Goal: Task Accomplishment & Management: Use online tool/utility

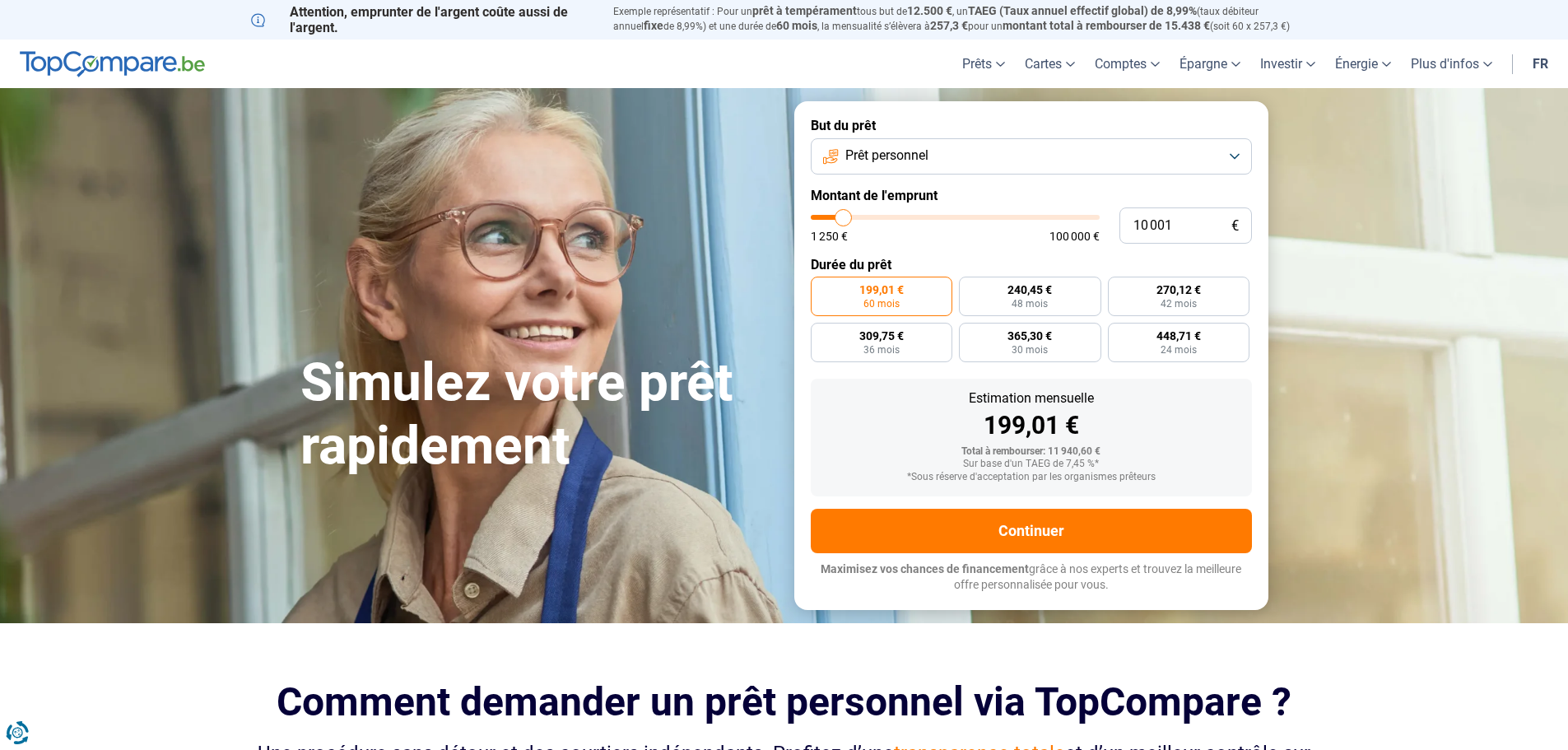
click at [931, 164] on button "Prêt personnel" at bounding box center [1031, 156] width 441 height 37
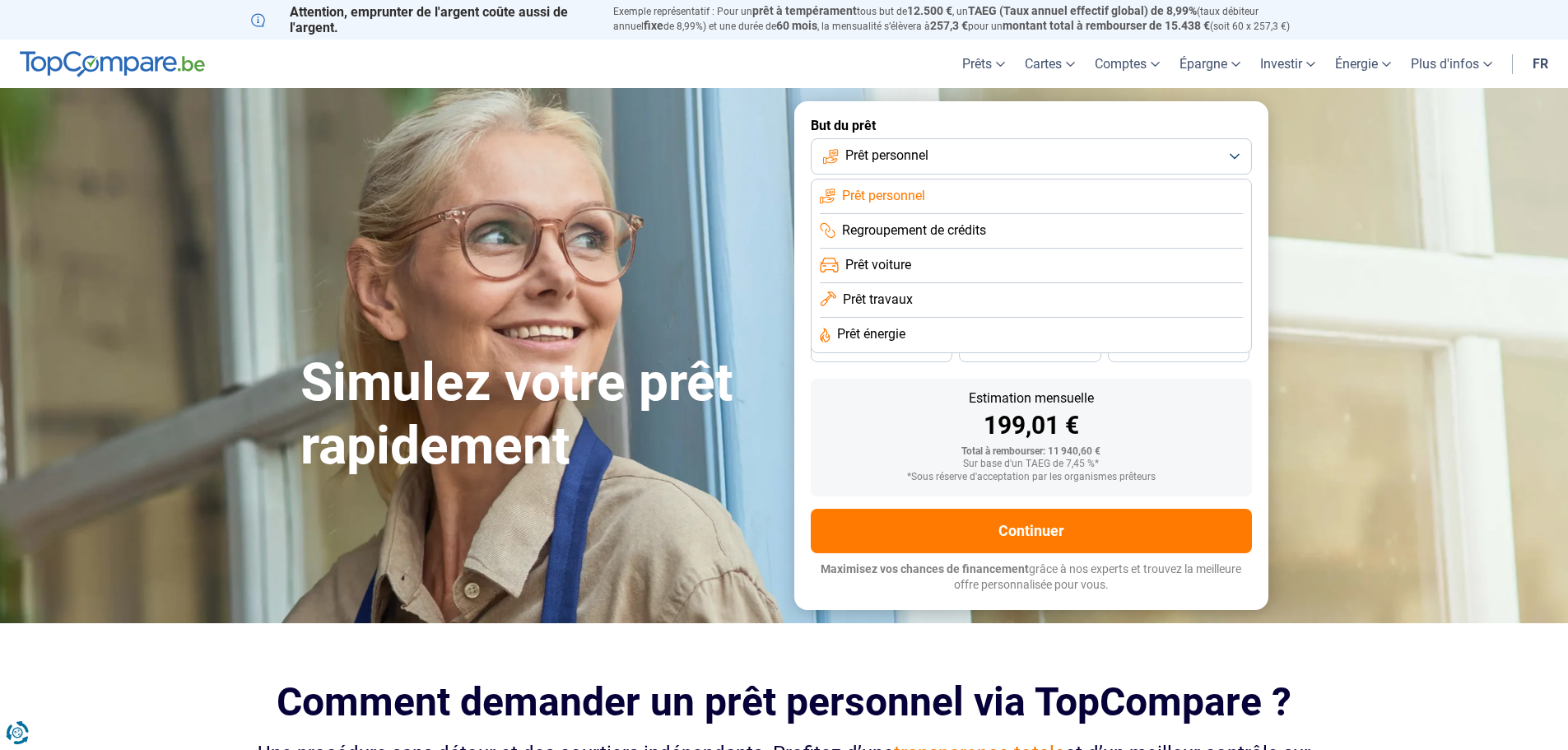
click at [891, 302] on span "Prêt travaux" at bounding box center [878, 299] width 70 height 18
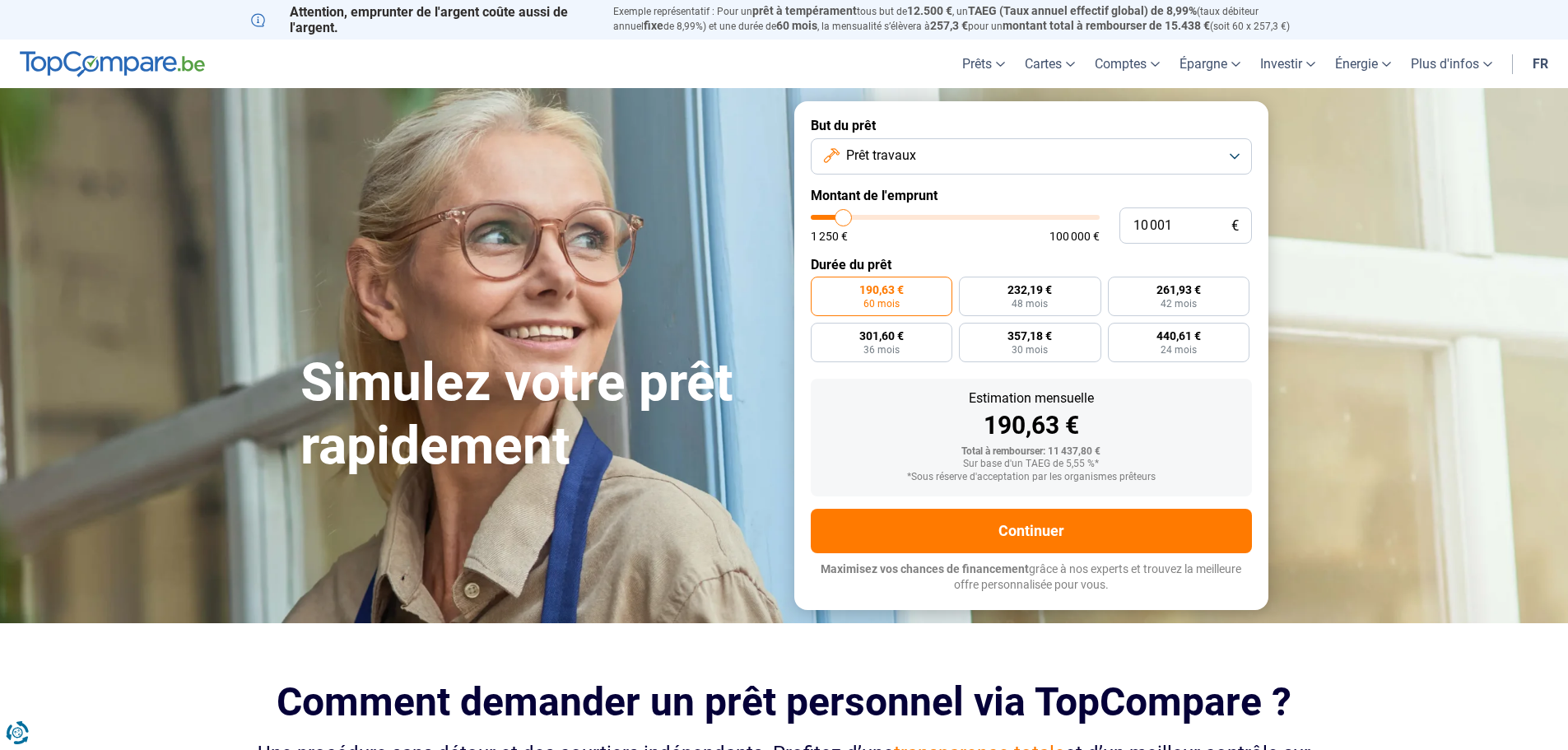
type input "11 750"
type input "11750"
type input "13 000"
type input "13000"
type input "14 250"
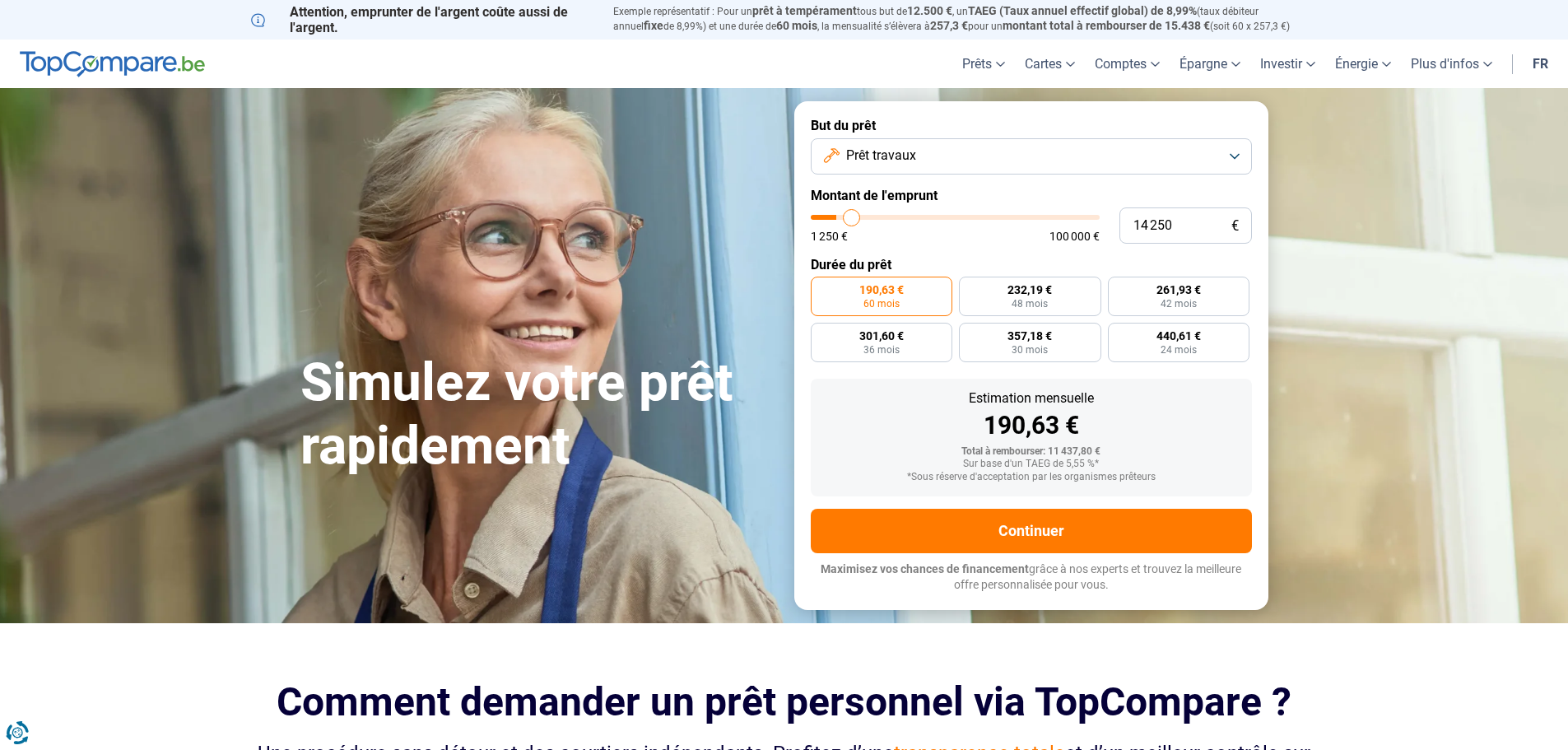
type input "14250"
type input "15 500"
type input "15500"
type input "16 500"
type input "16500"
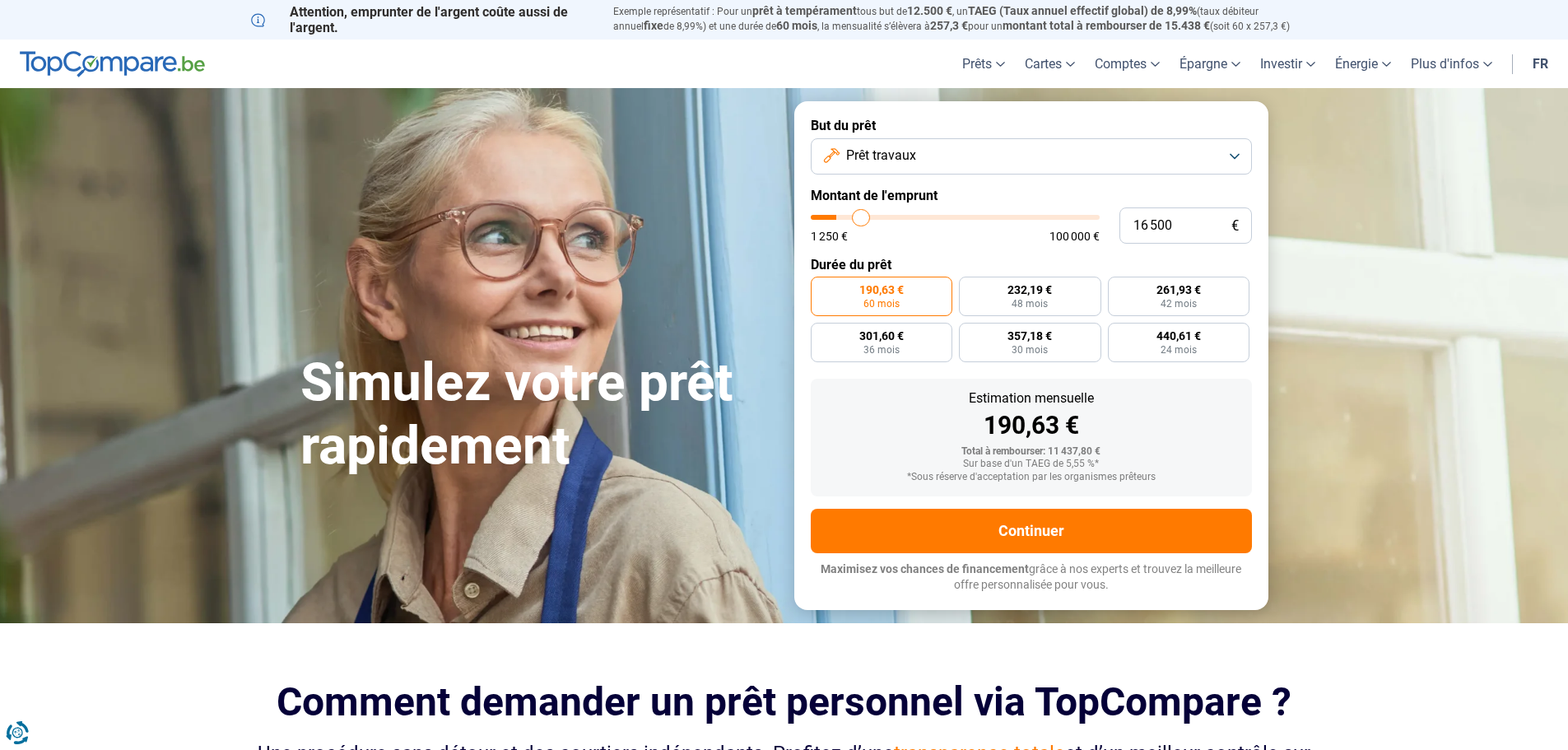
type input "18 750"
type input "18750"
type input "20 750"
type input "20750"
type input "22 000"
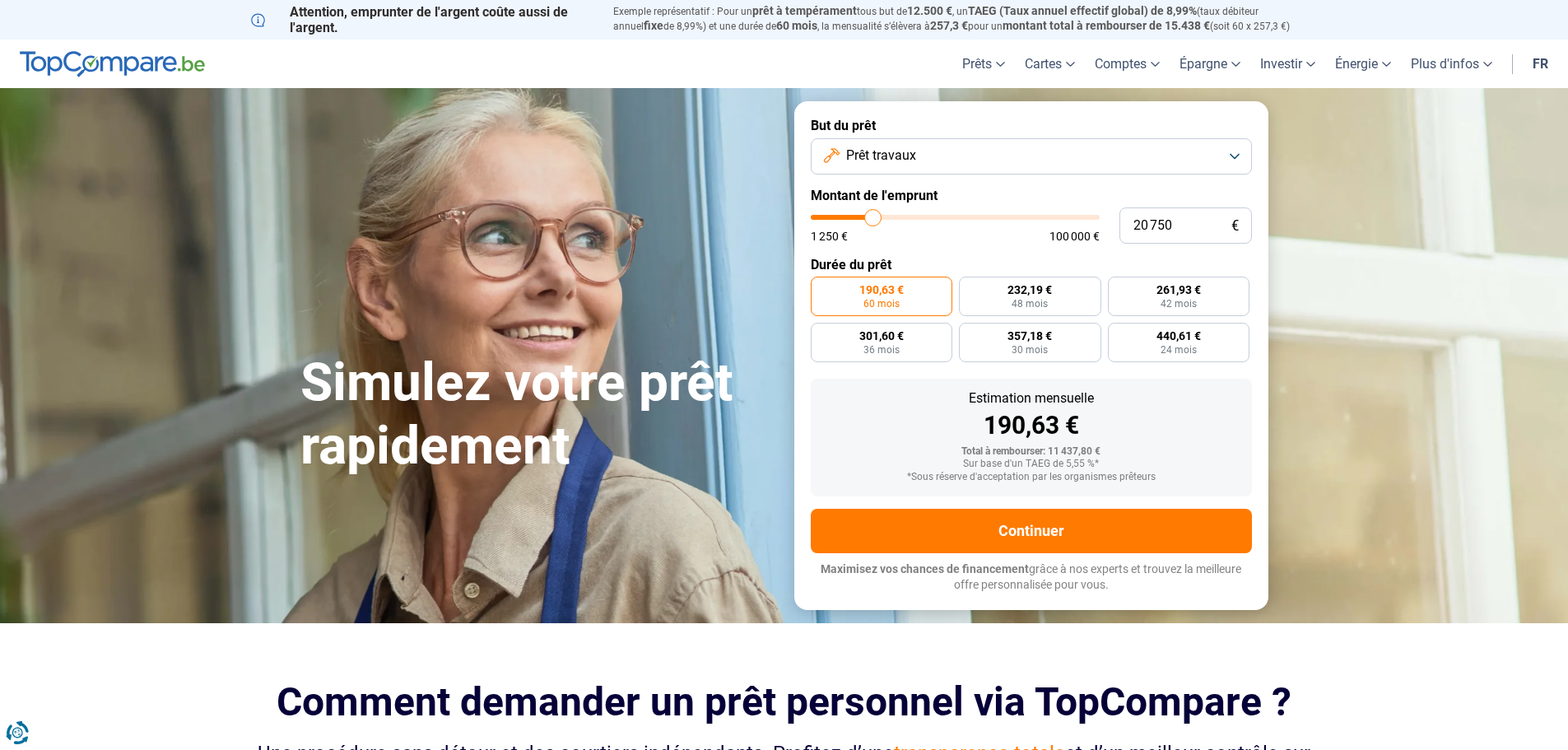
type input "22000"
type input "23 000"
type input "23000"
type input "23 750"
type input "23750"
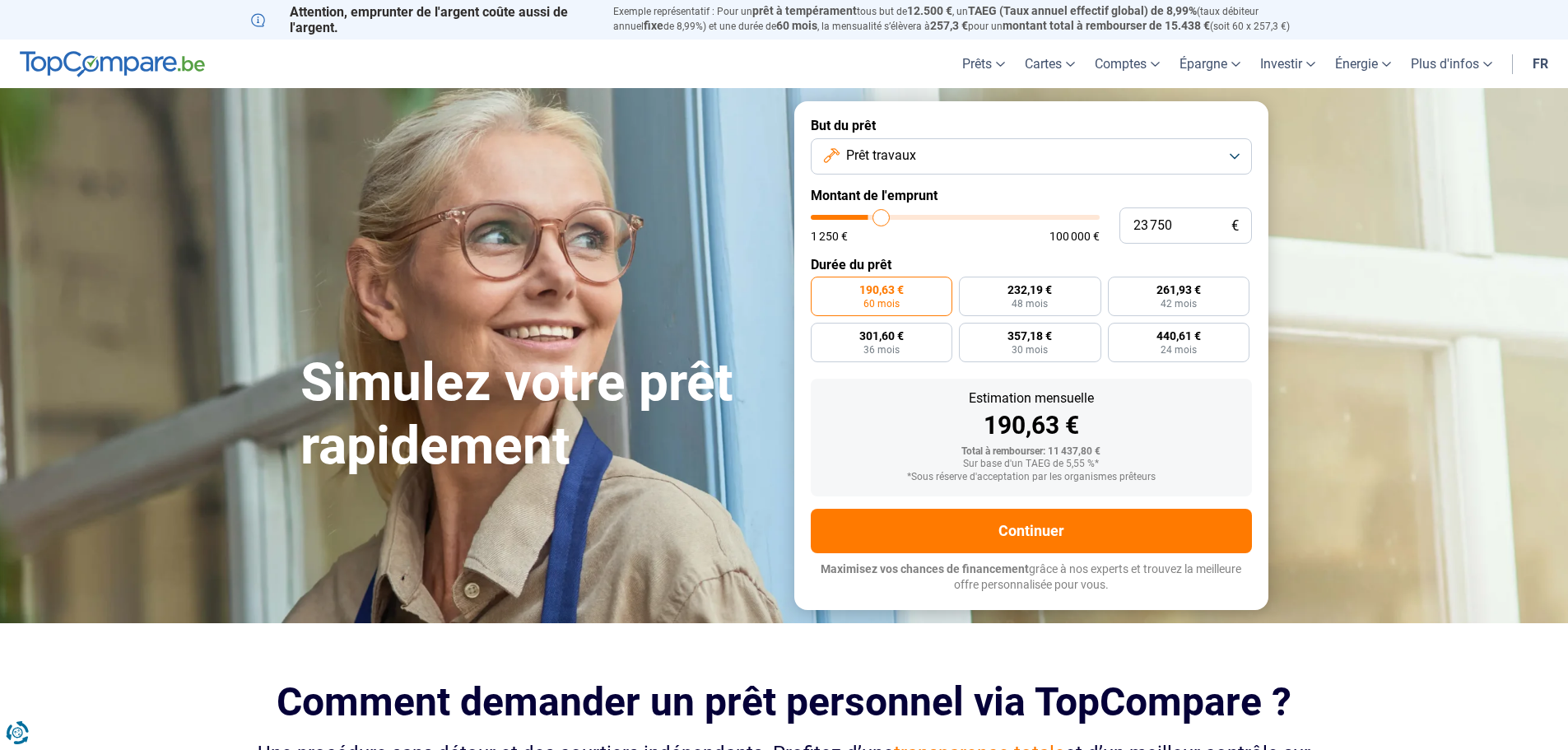
type input "24 750"
type input "24750"
type input "25 250"
type input "25250"
type input "26 000"
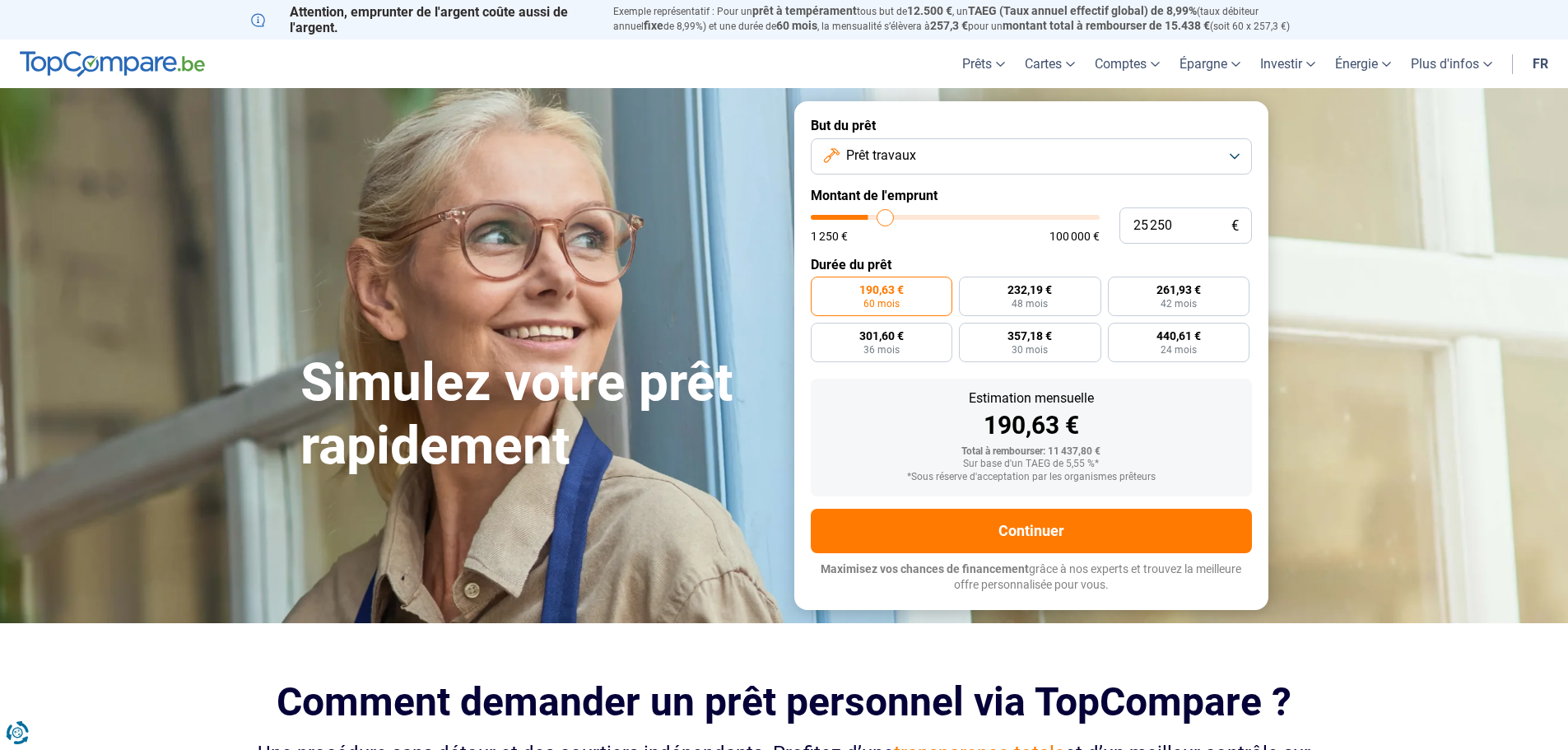
type input "26000"
type input "26 500"
type input "26500"
type input "27 500"
type input "27500"
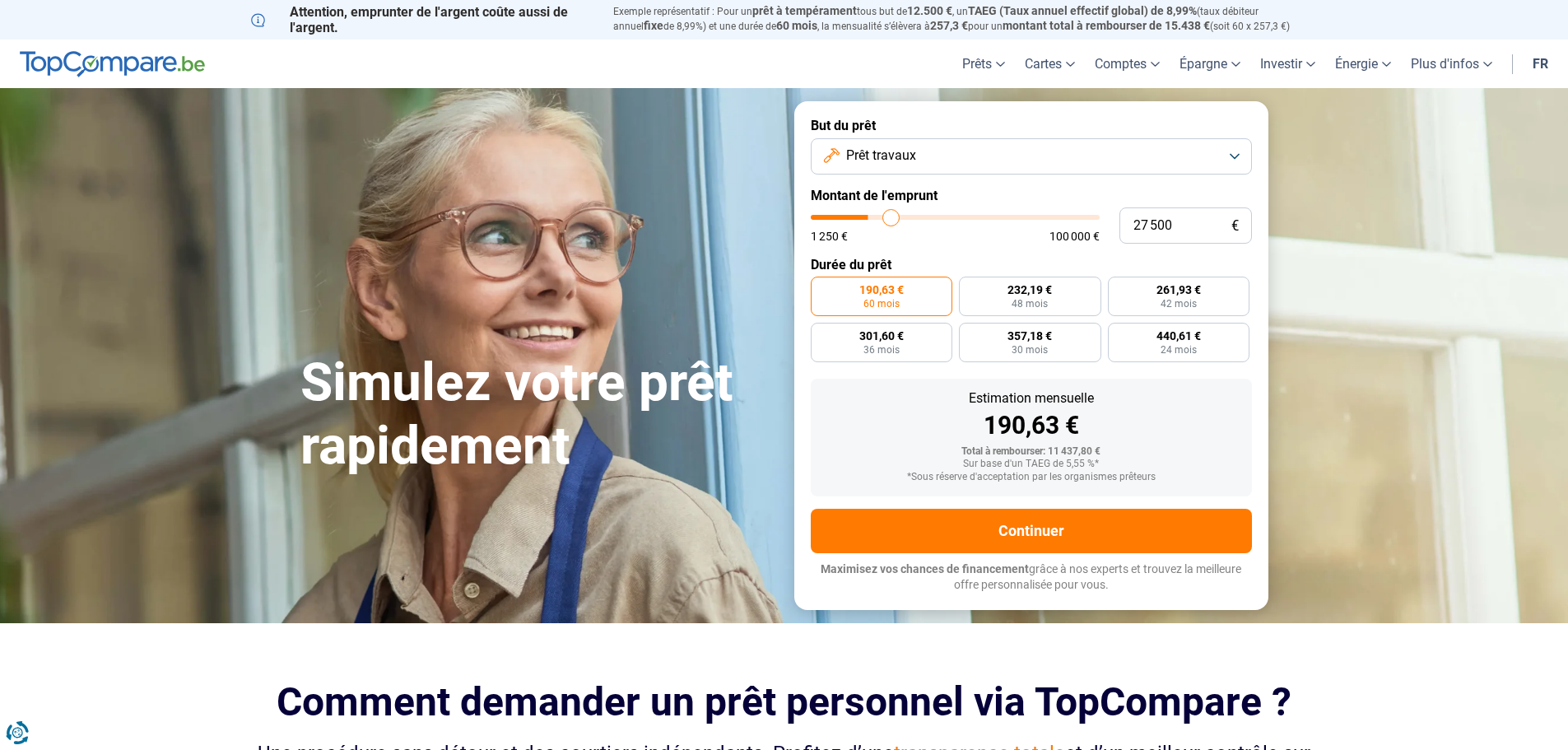
type input "28 250"
type input "28250"
type input "30 500"
type input "30500"
type input "31 750"
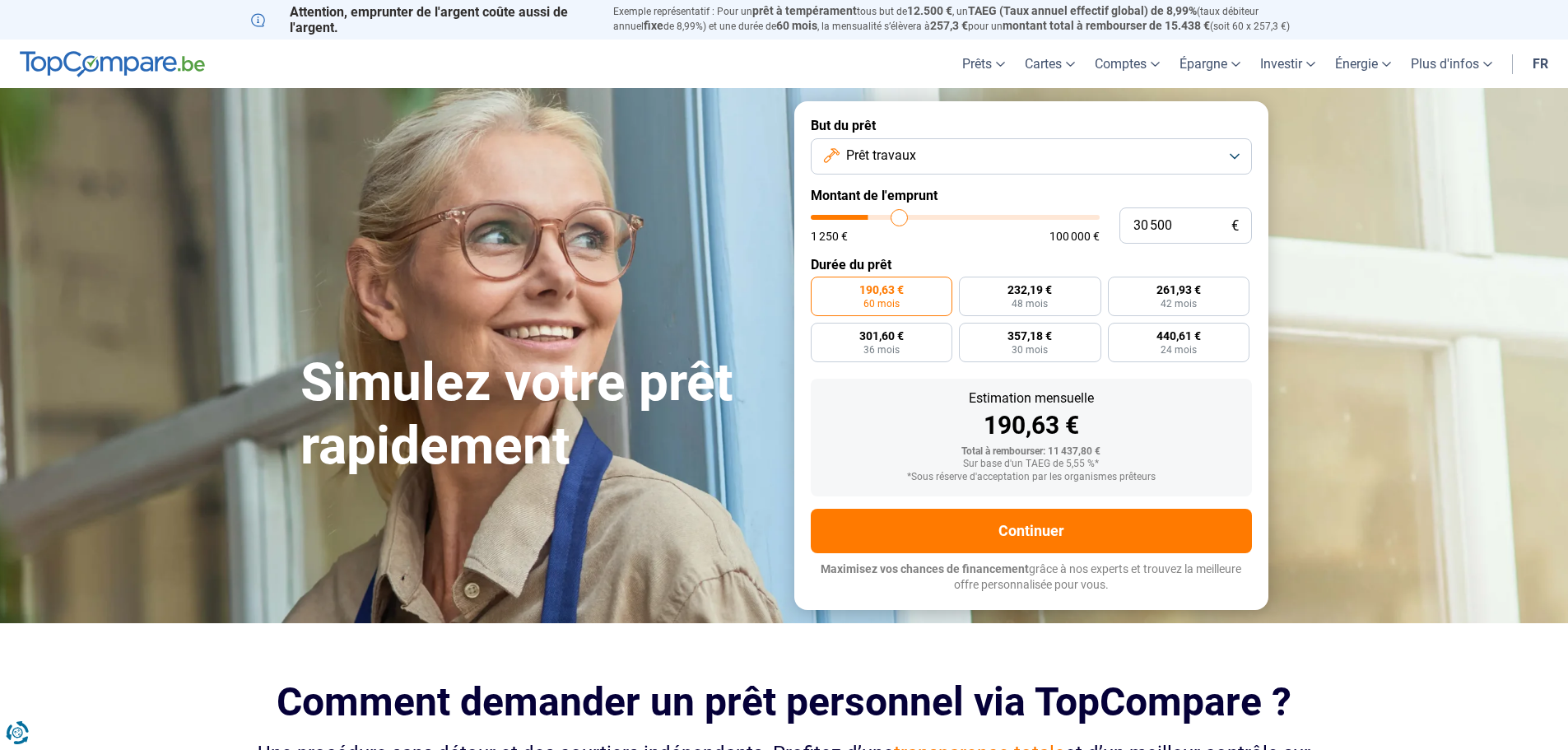
type input "31750"
type input "33 500"
type input "33500"
type input "34 750"
type input "34750"
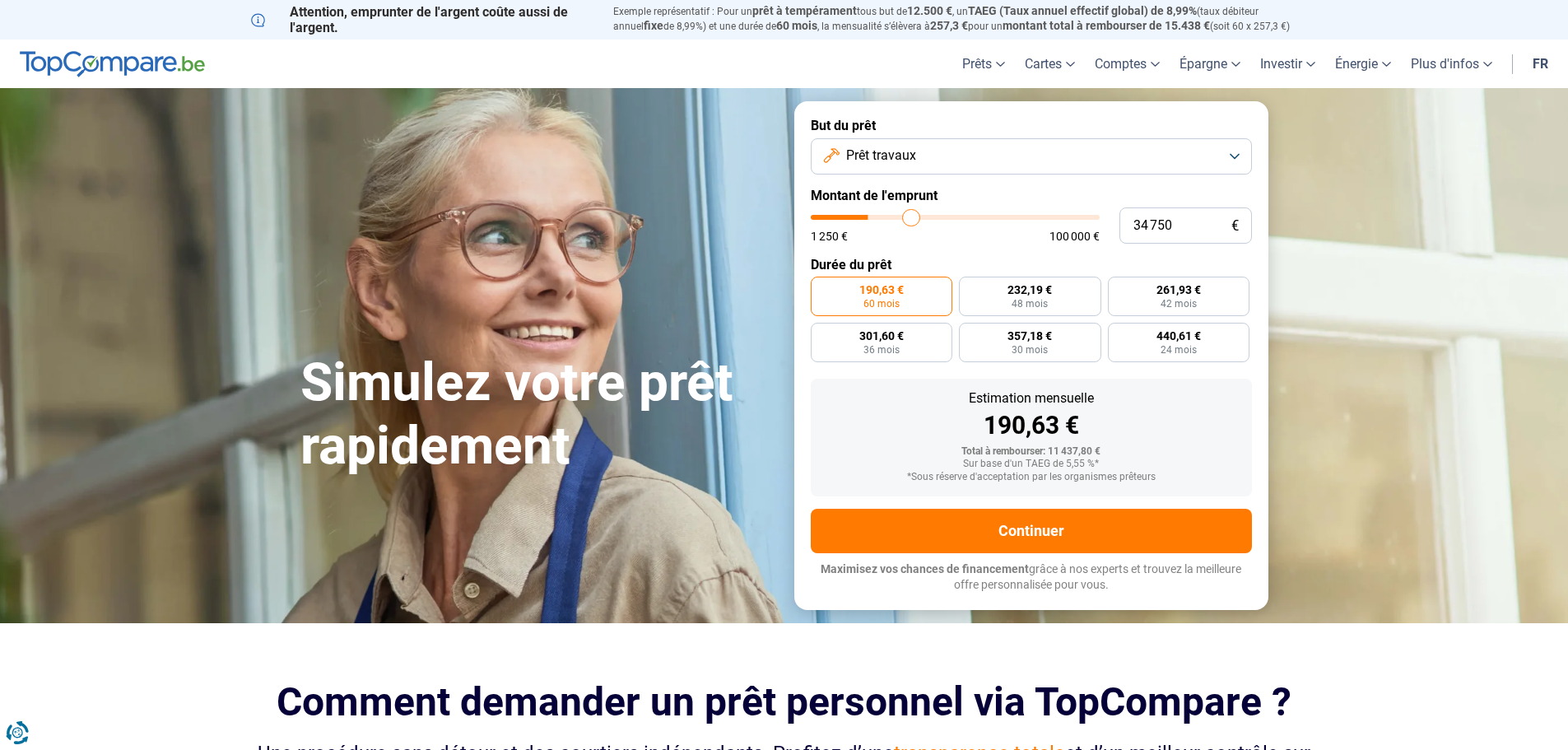
type input "35 250"
type input "35250"
type input "36 750"
type input "36750"
type input "37 750"
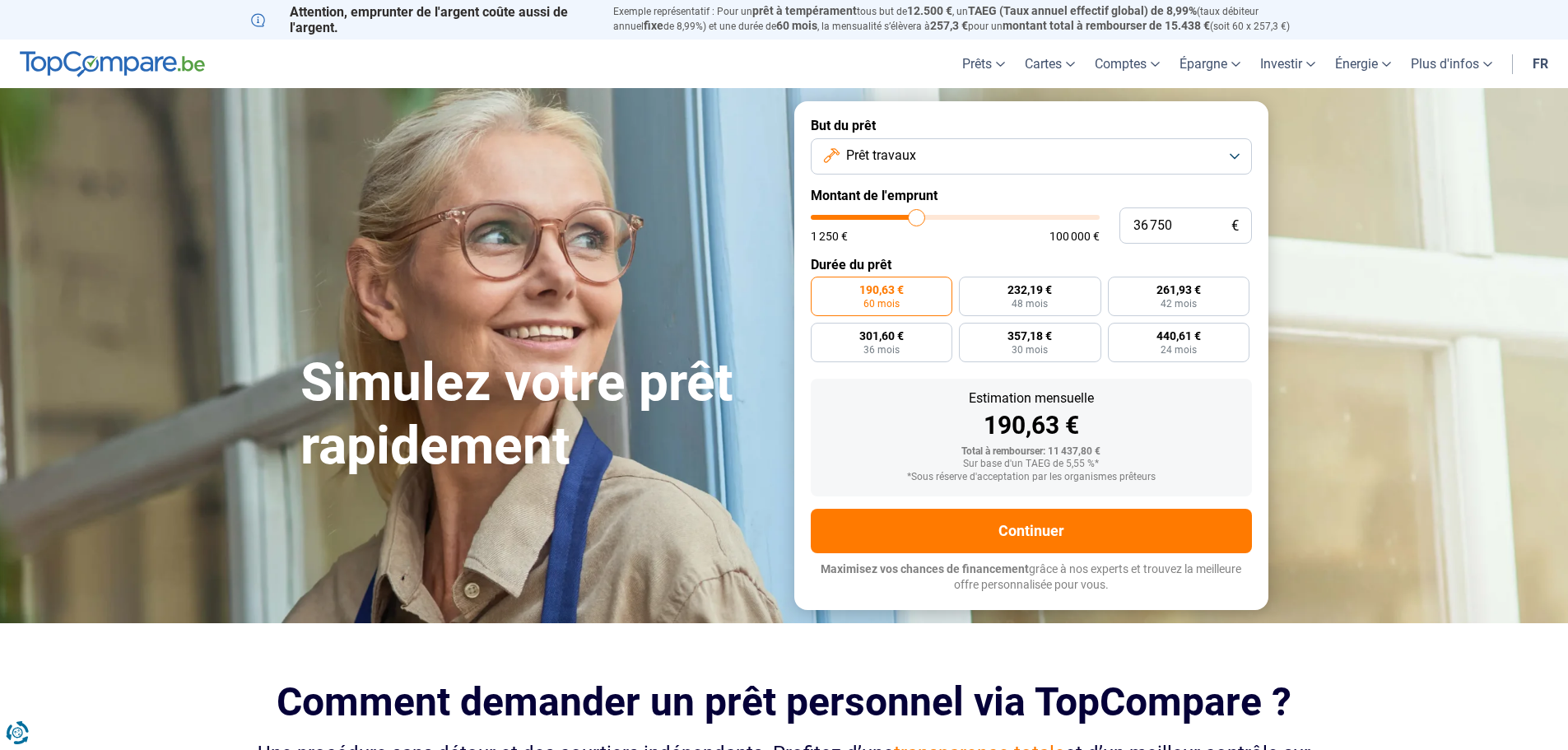
type input "37750"
type input "38 750"
type input "38750"
type input "39 500"
type input "39500"
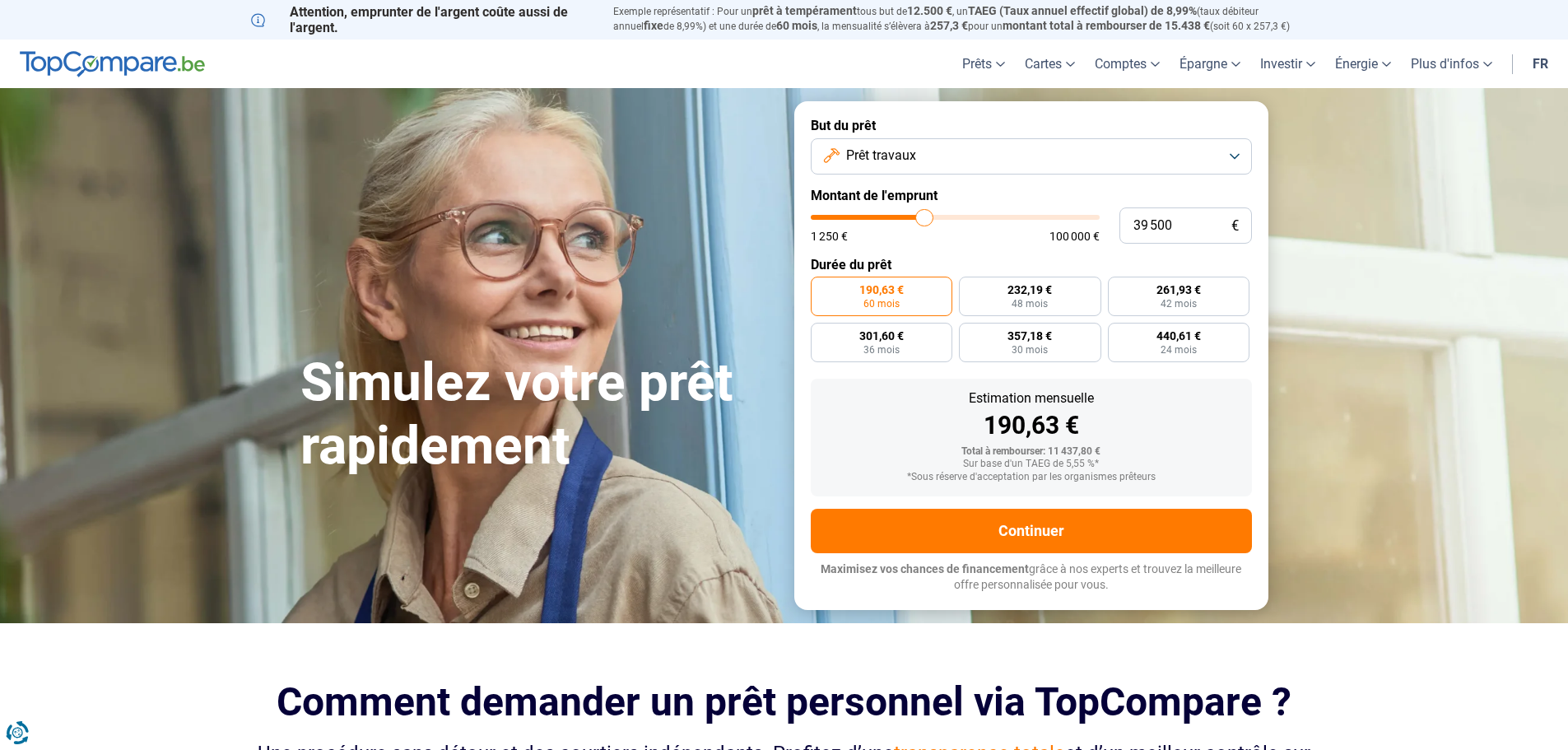
type input "41 000"
type input "41000"
type input "41 500"
type input "41500"
type input "42 750"
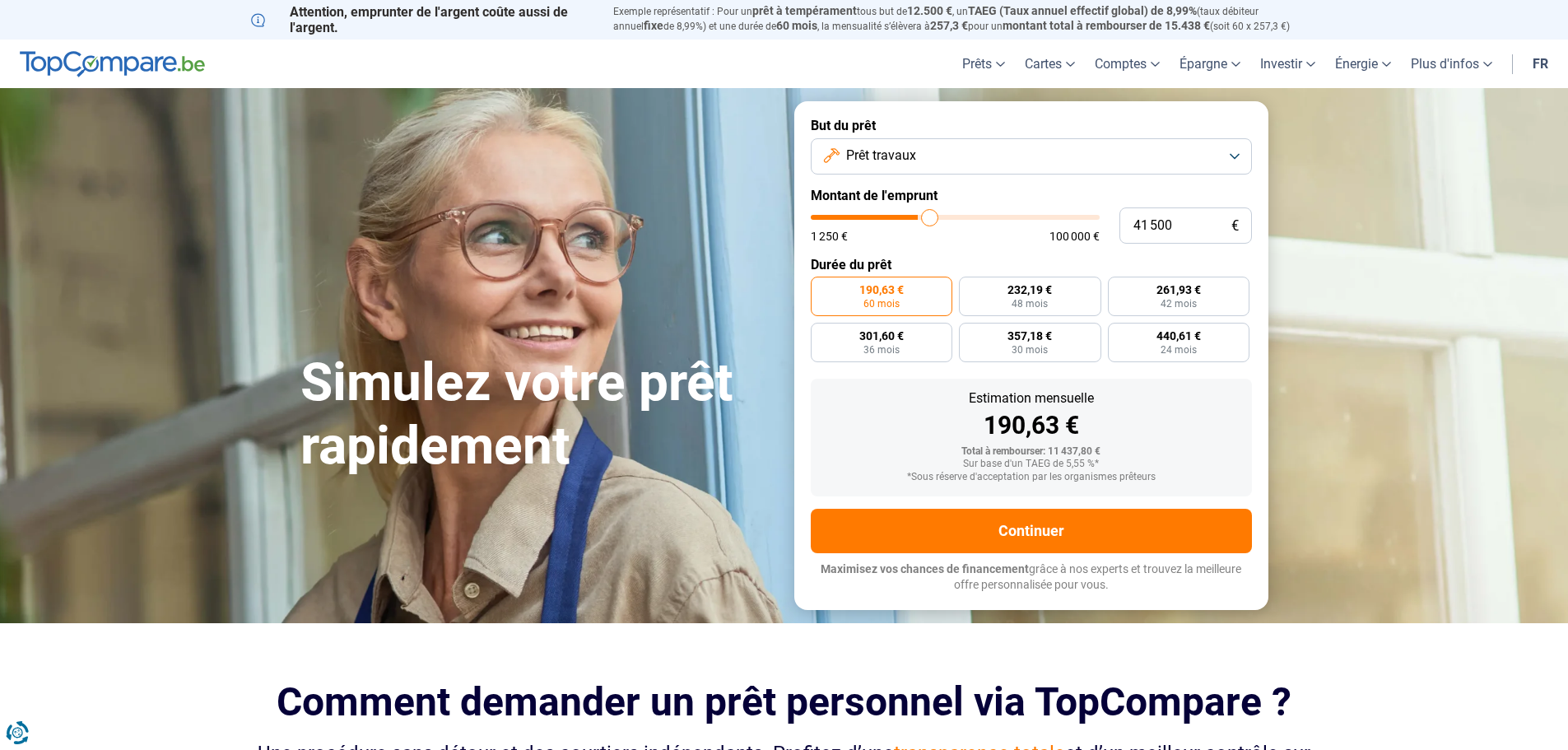
type input "42750"
type input "42 000"
type input "42000"
type input "39 750"
type input "39750"
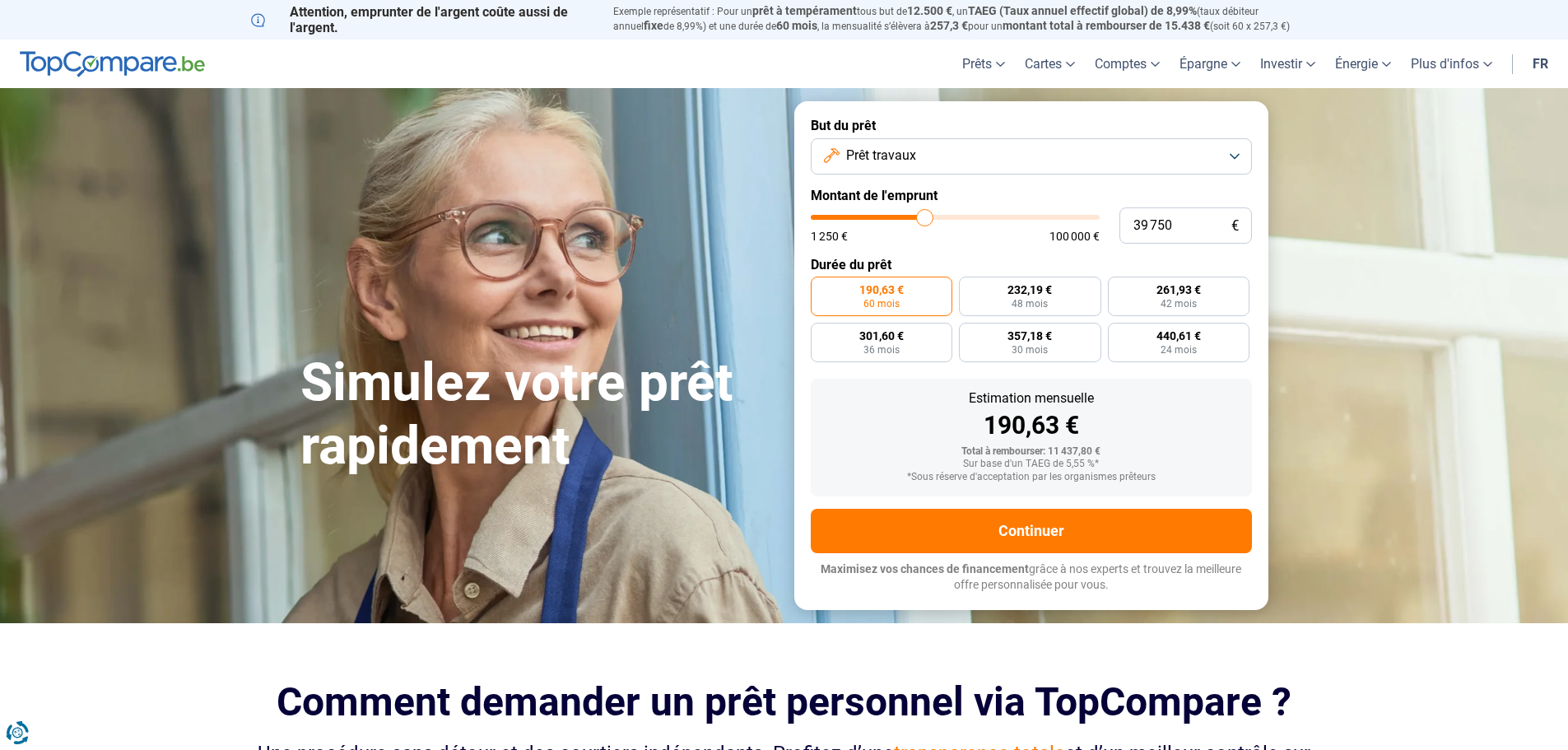
type input "37 750"
type input "37750"
type input "36 500"
type input "36500"
type input "35 250"
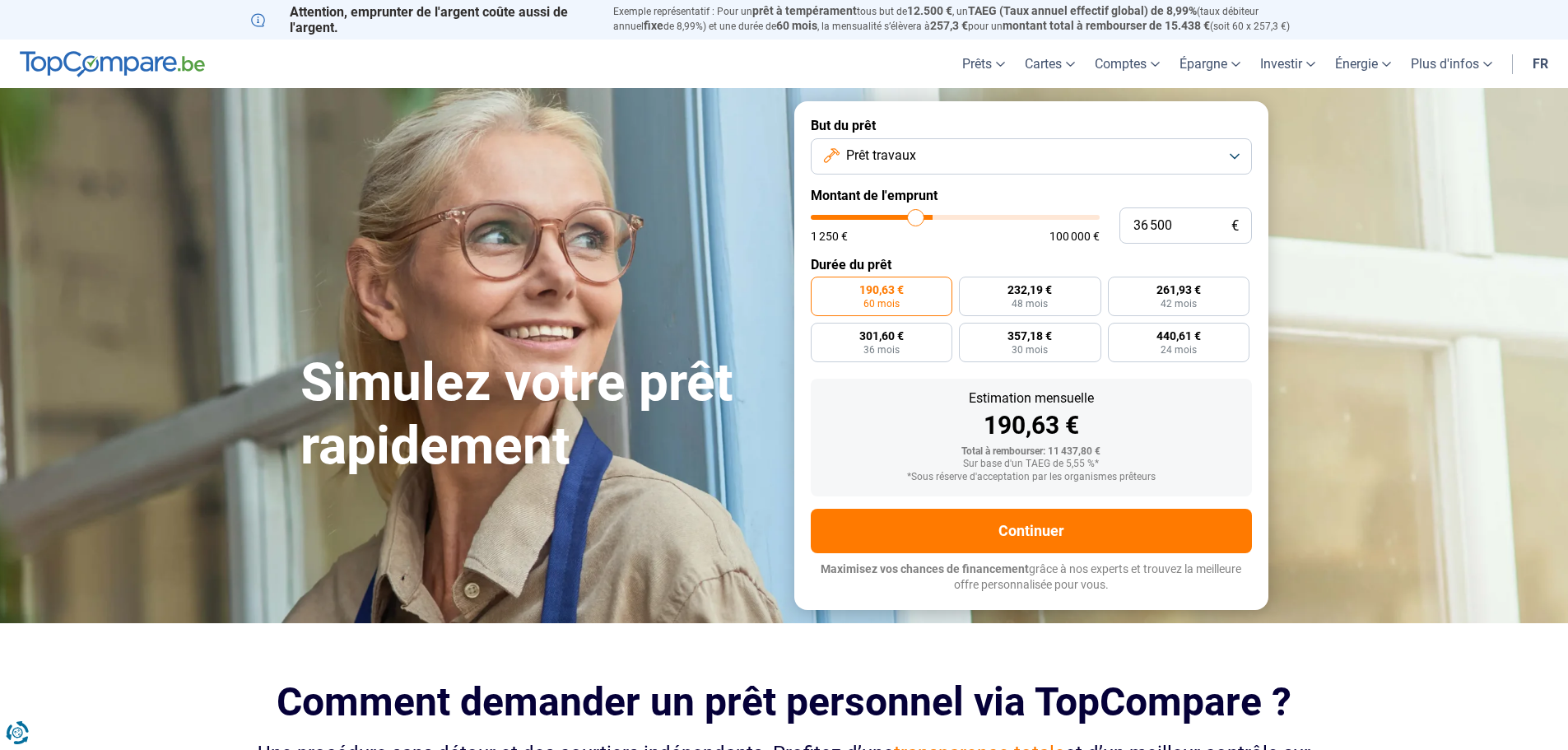
type input "35250"
type input "34 750"
type input "34750"
type input "34 000"
type input "34000"
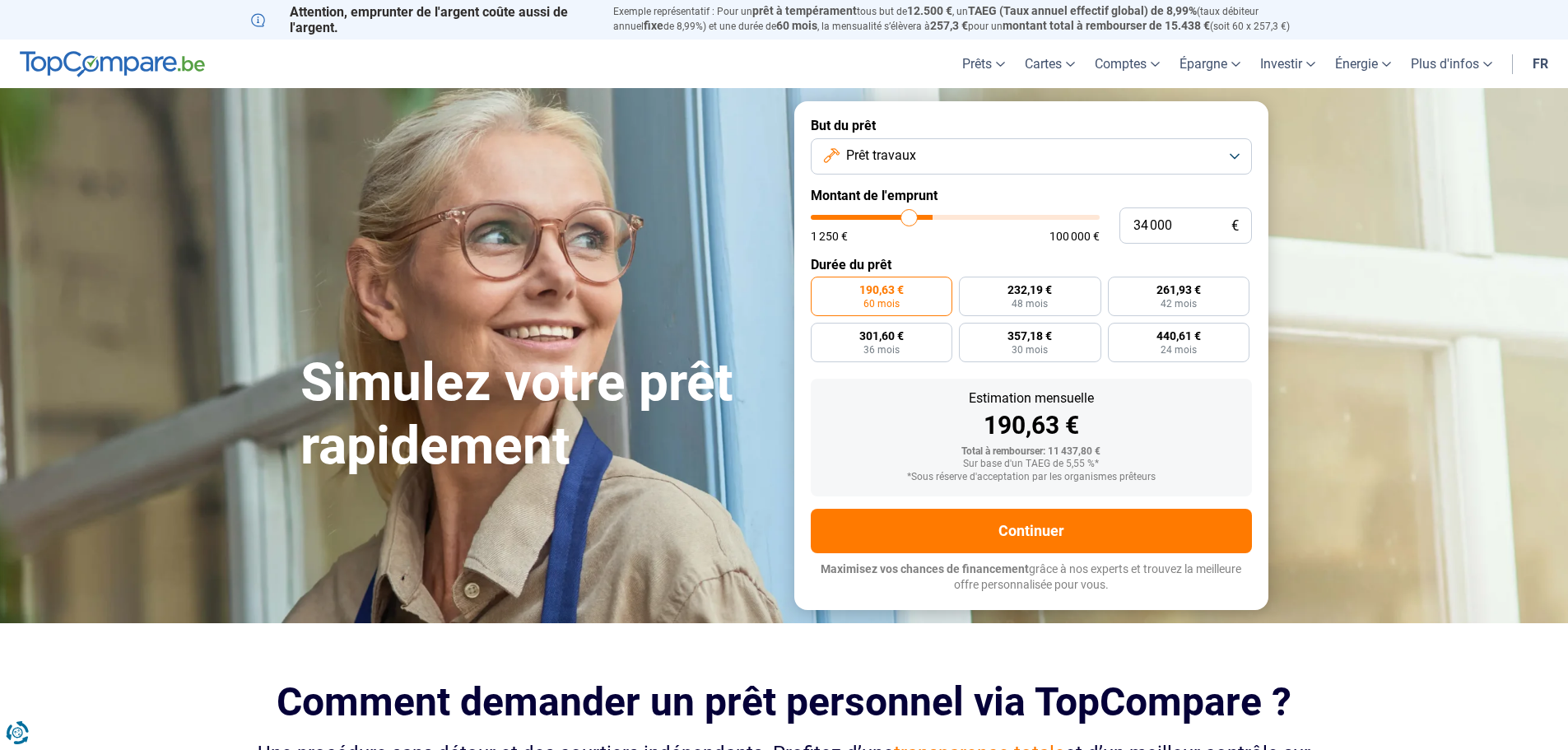
type input "33 500"
type input "33500"
type input "32 750"
type input "32750"
type input "32 250"
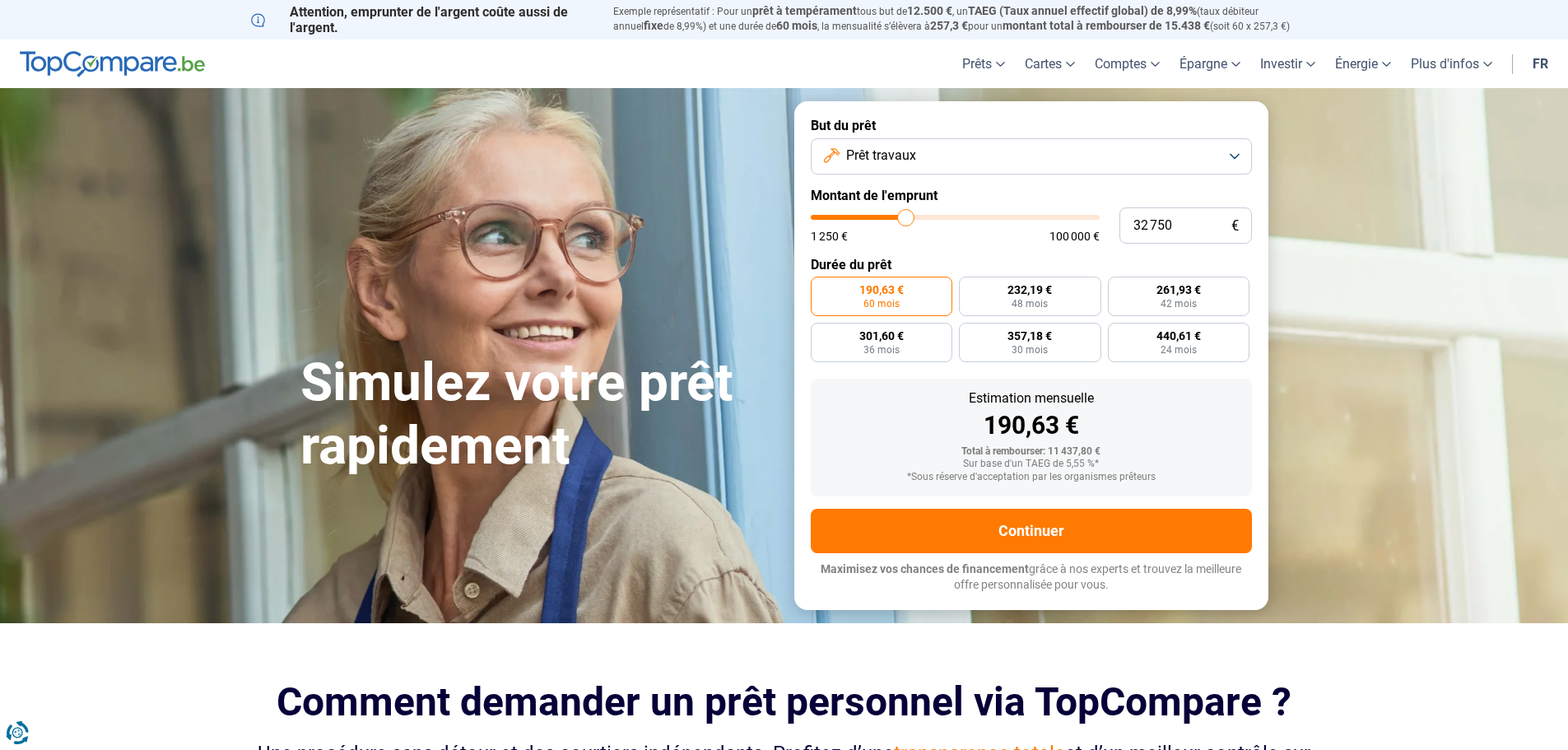
type input "32250"
type input "31 750"
type input "31750"
type input "31 000"
type input "31000"
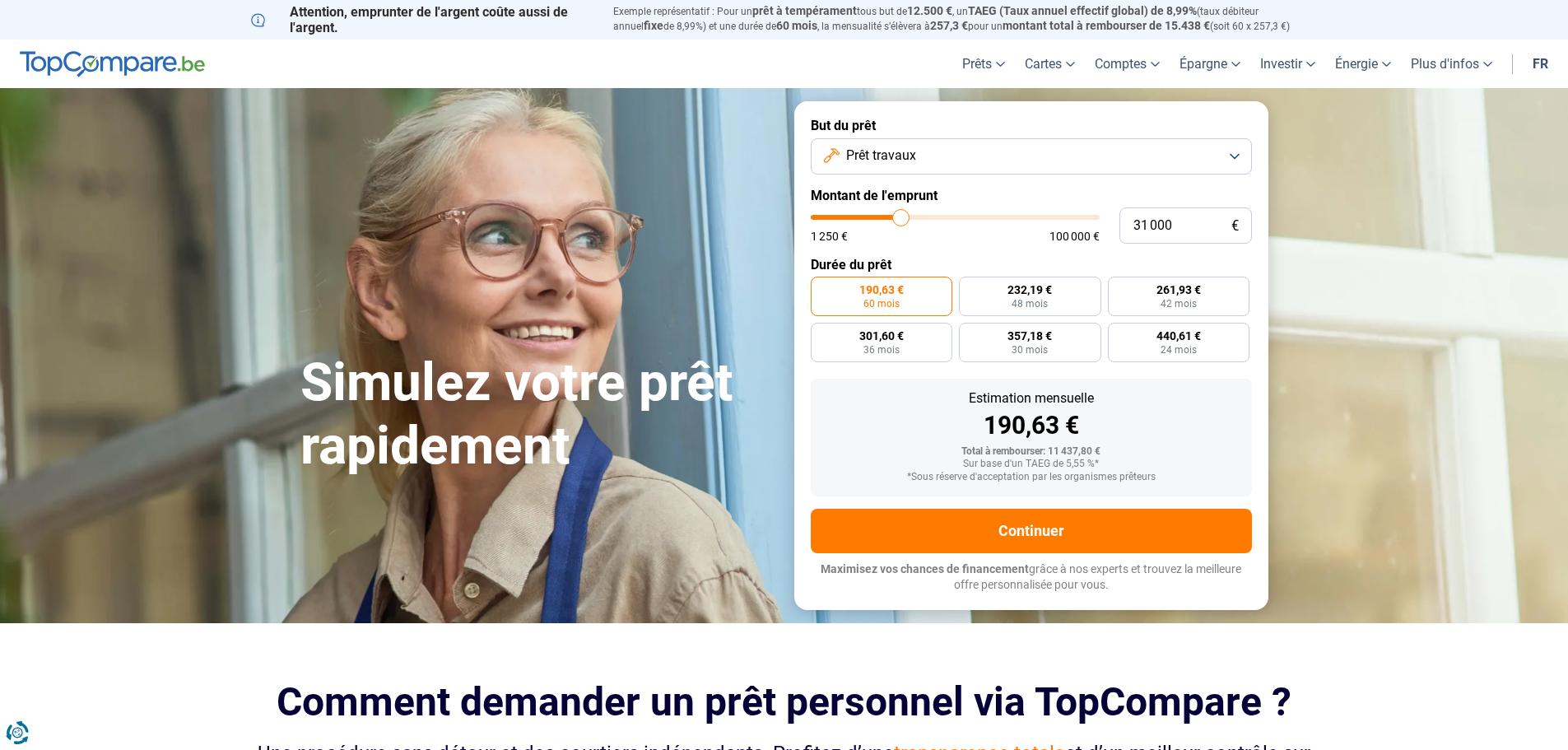
type input "30 500"
type input "30500"
type input "29 750"
type input "29750"
type input "28 750"
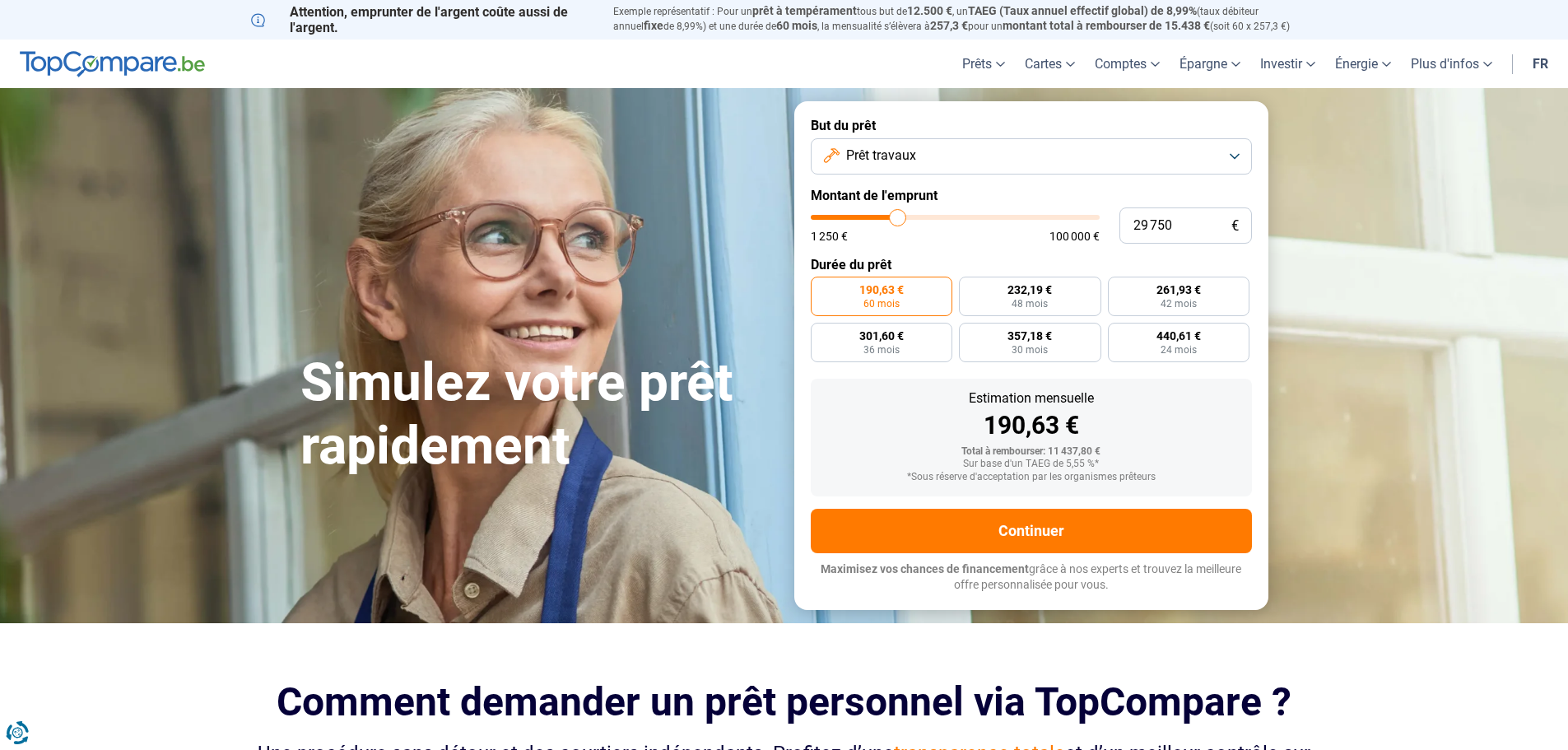
type input "28750"
type input "28 000"
type input "28000"
type input "26 500"
type input "26500"
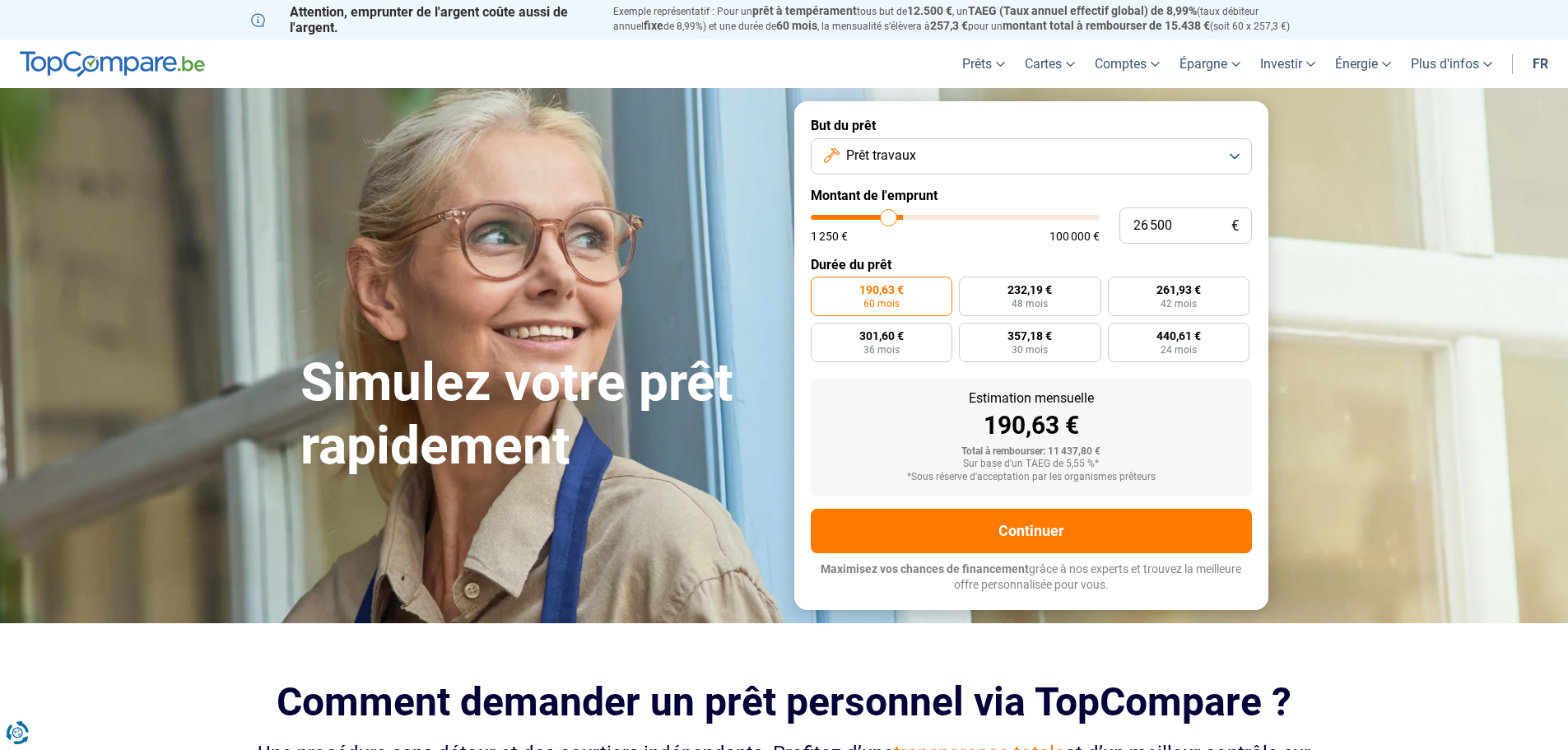
type input "26 000"
type input "26000"
type input "24 750"
type input "24750"
type input "23 500"
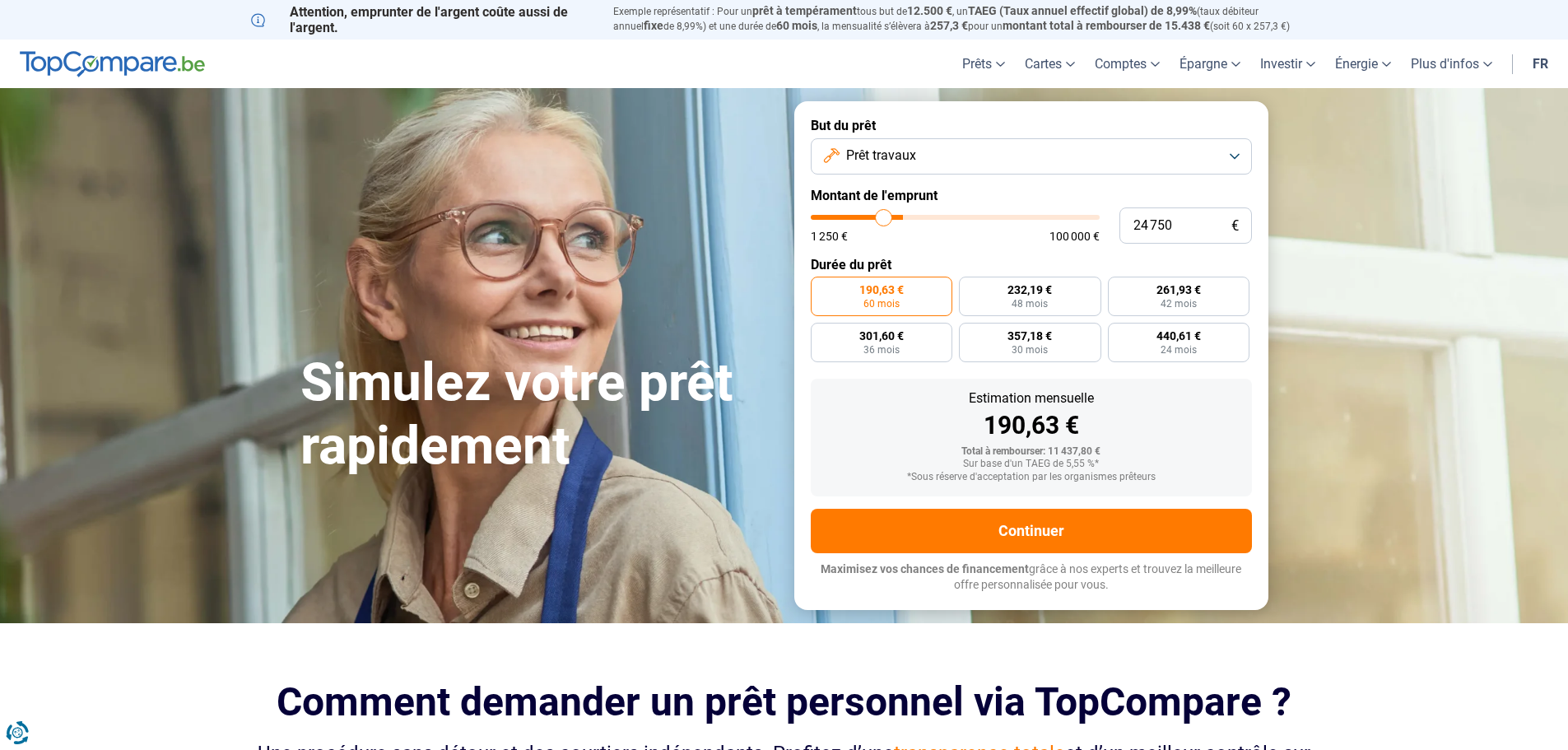
type input "23500"
type input "23 000"
type input "23000"
type input "22 750"
type input "22750"
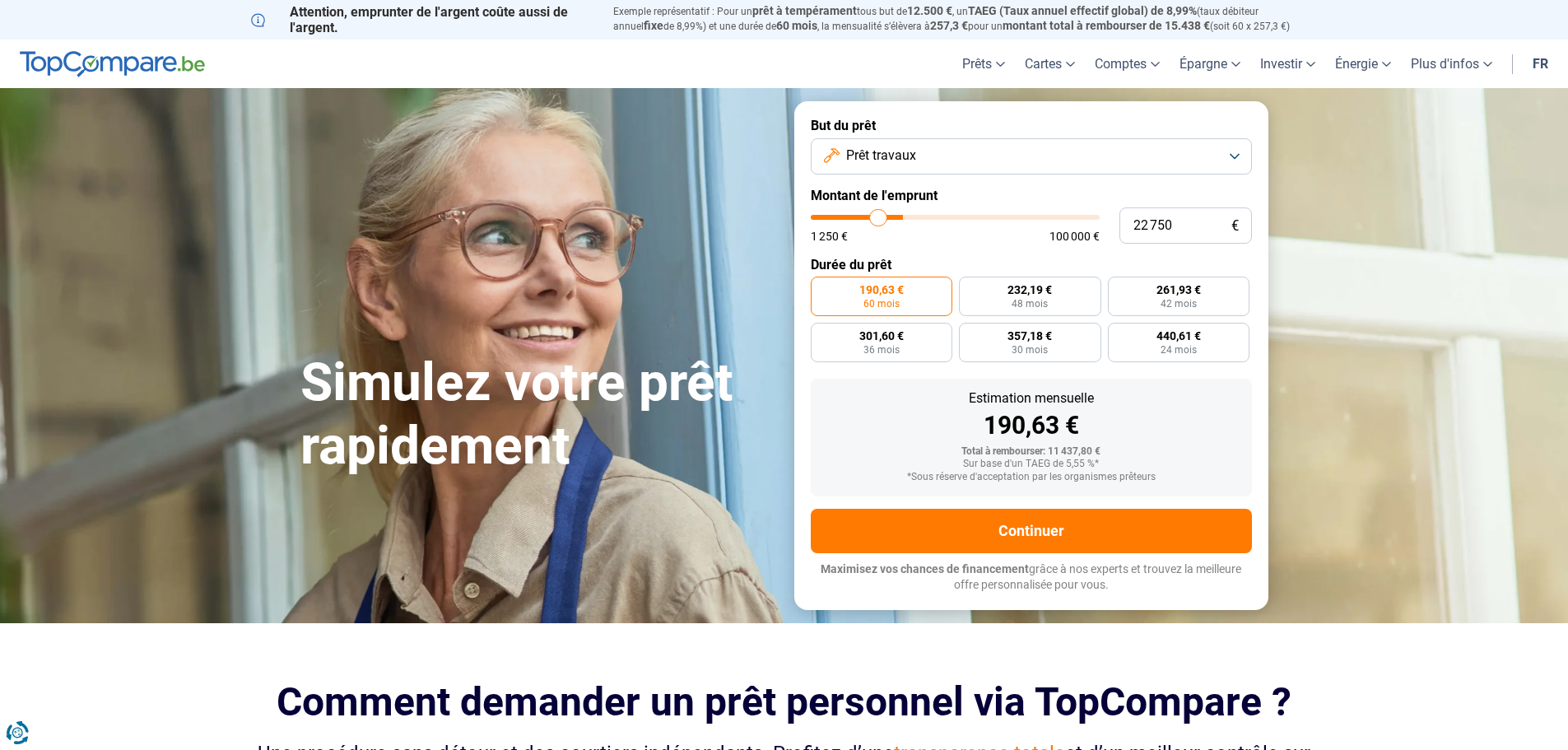
type input "22 250"
type input "22250"
type input "21 750"
type input "21750"
type input "21 250"
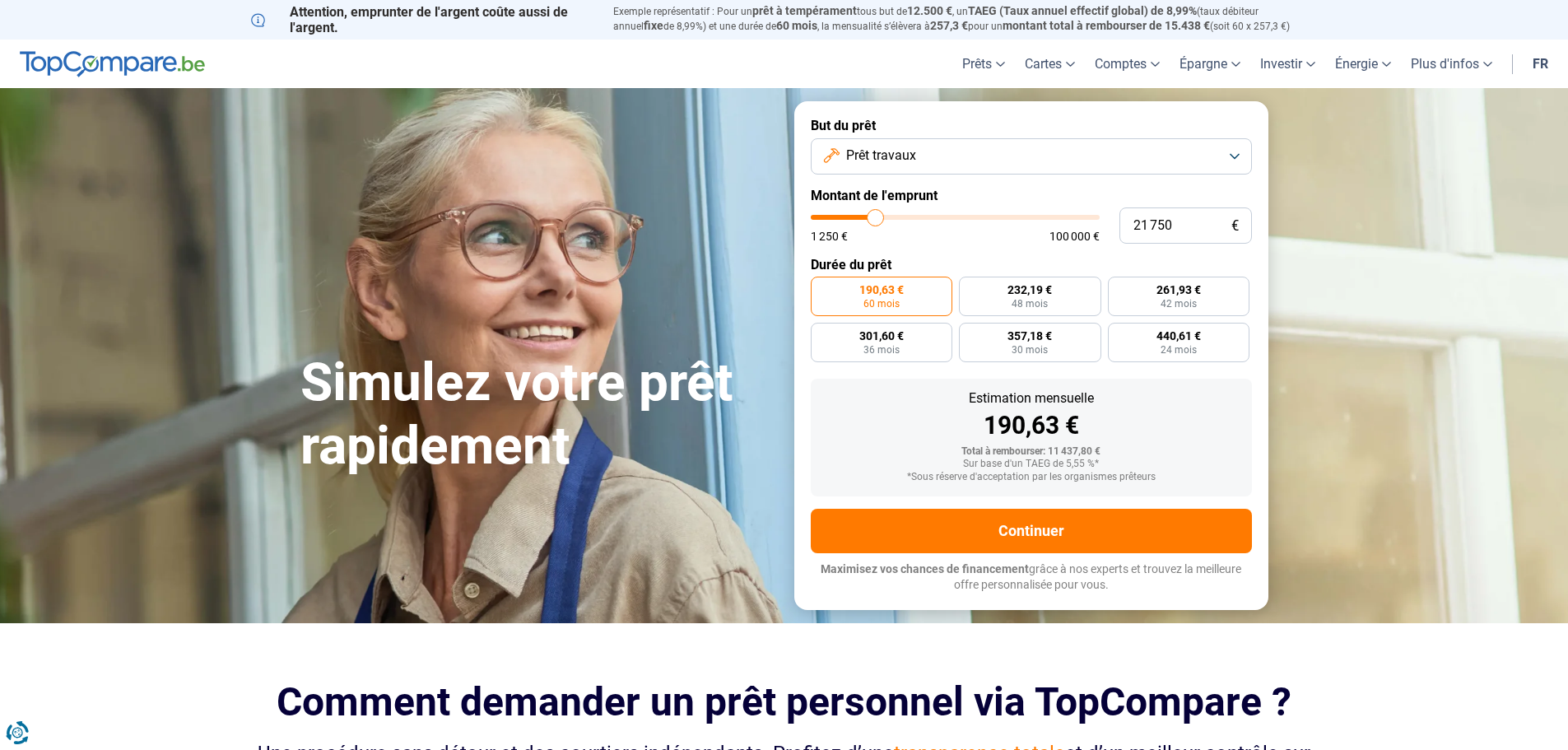
type input "21250"
type input "20 500"
type input "20500"
type input "20 000"
type input "20000"
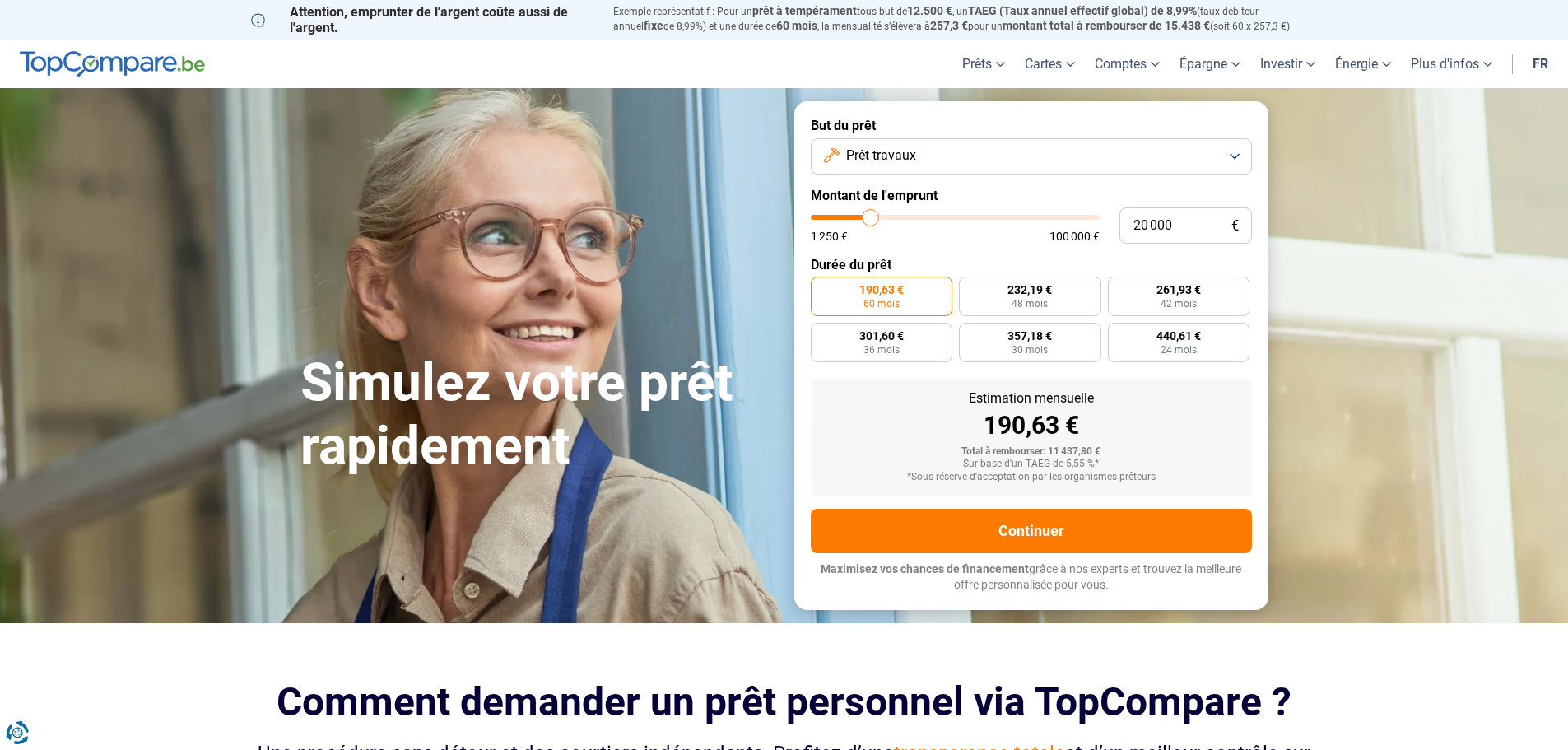
type input "19 250"
type input "19250"
type input "18 750"
type input "18750"
type input "18 000"
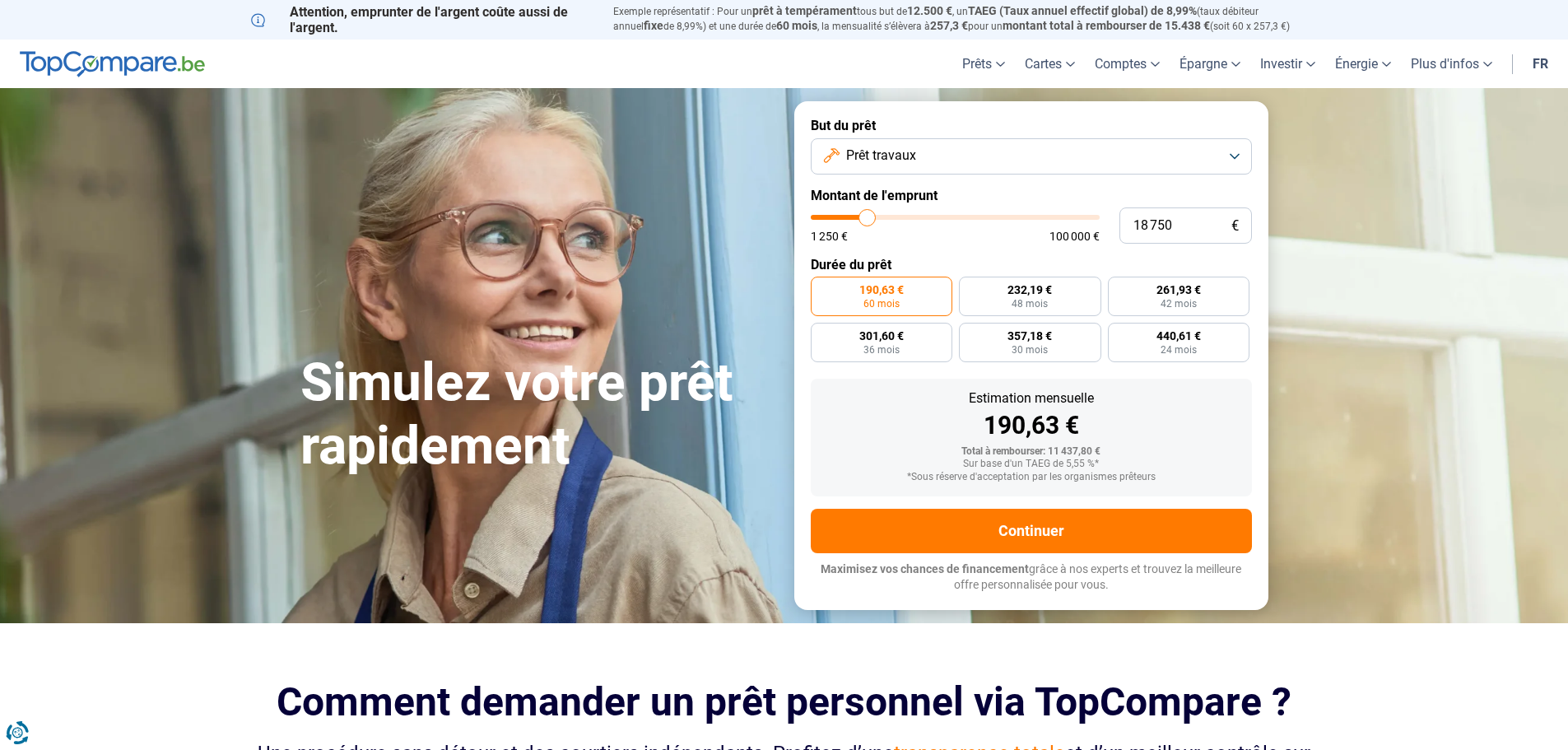
type input "18000"
type input "18 500"
type input "18500"
type input "19 000"
drag, startPoint x: 847, startPoint y: 218, endPoint x: 868, endPoint y: 228, distance: 23.3
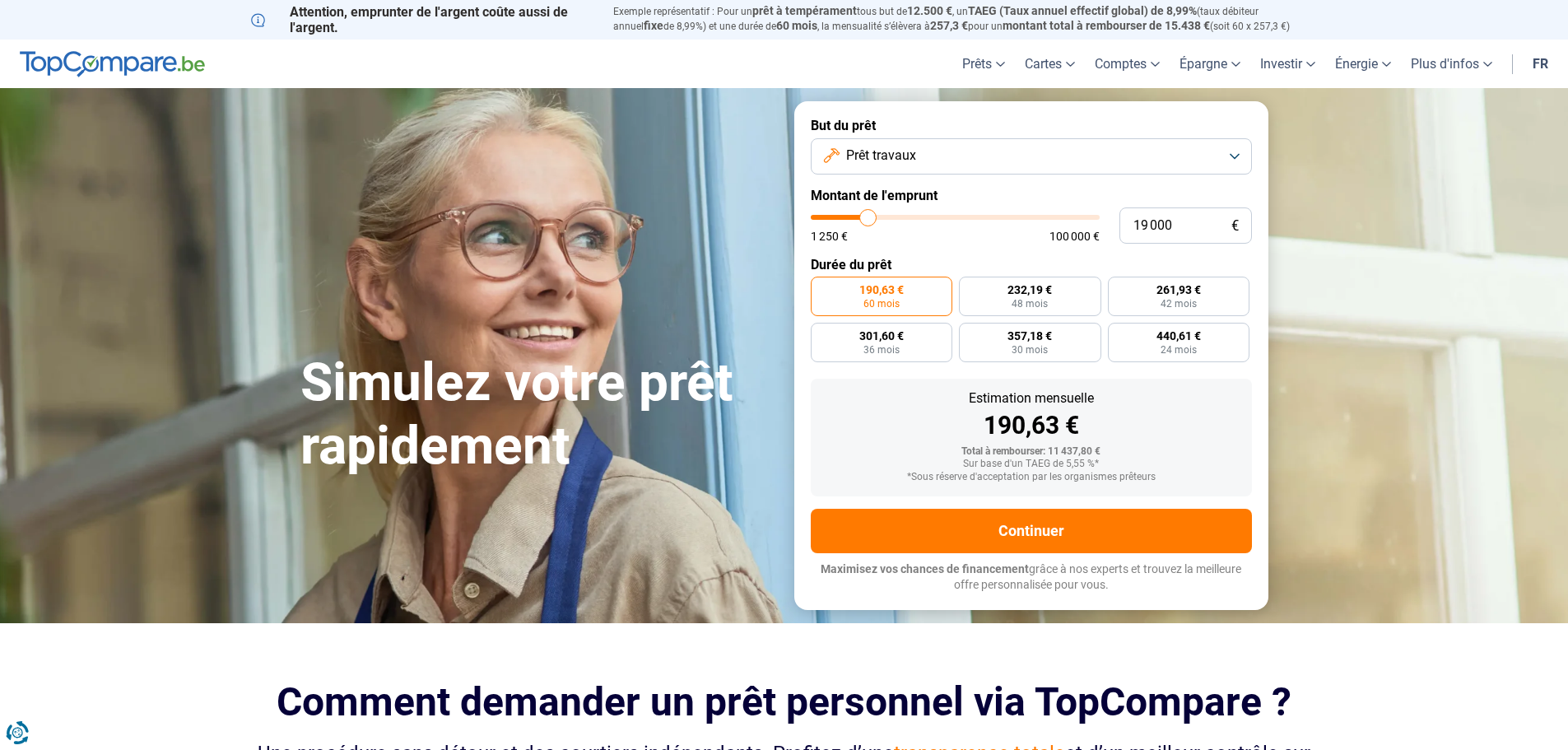
type input "19000"
click at [868, 220] on input "range" at bounding box center [955, 217] width 289 height 5
radio input "false"
type input "17 500"
type input "17500"
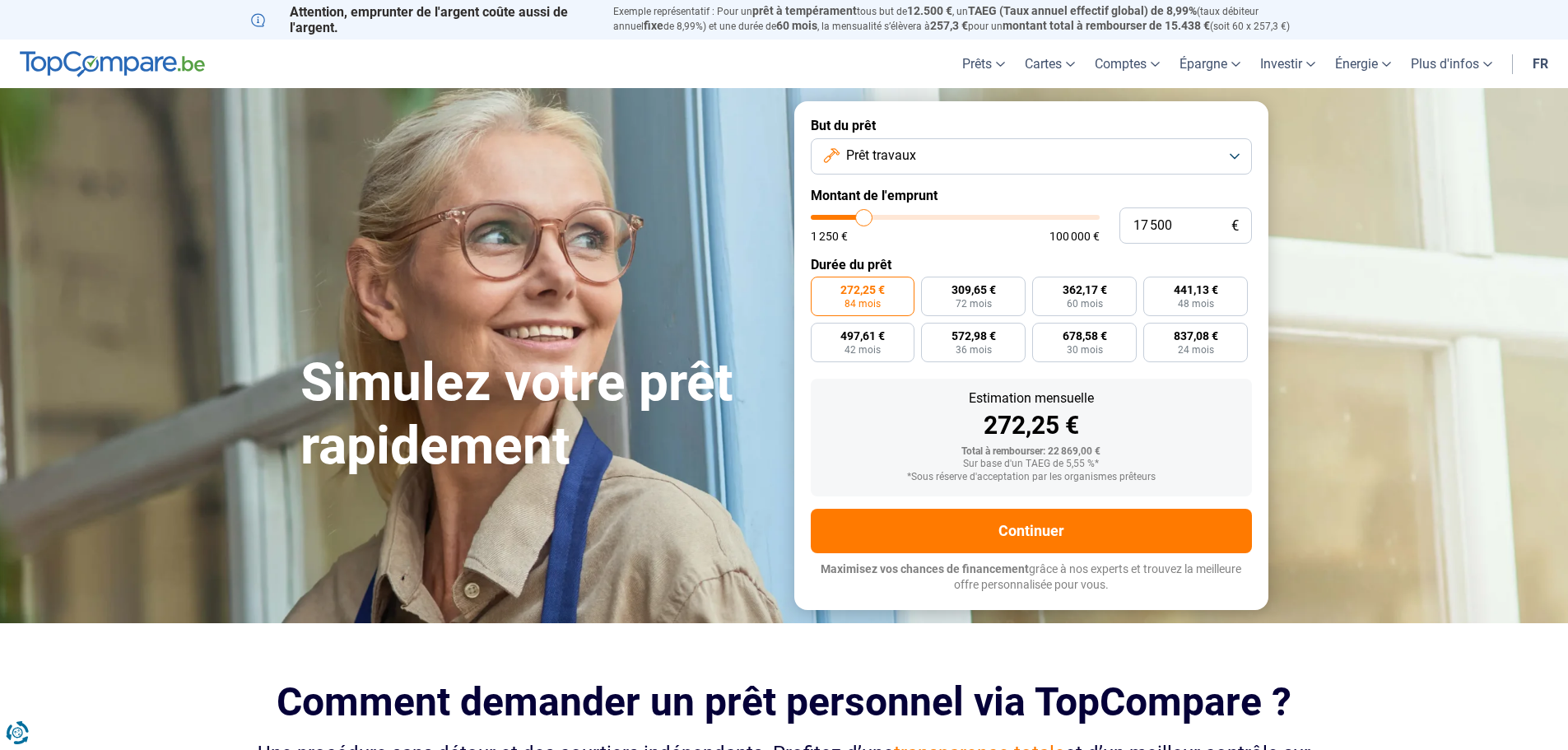
type input "16 250"
type input "16250"
type input "15 750"
type input "15750"
type input "15 000"
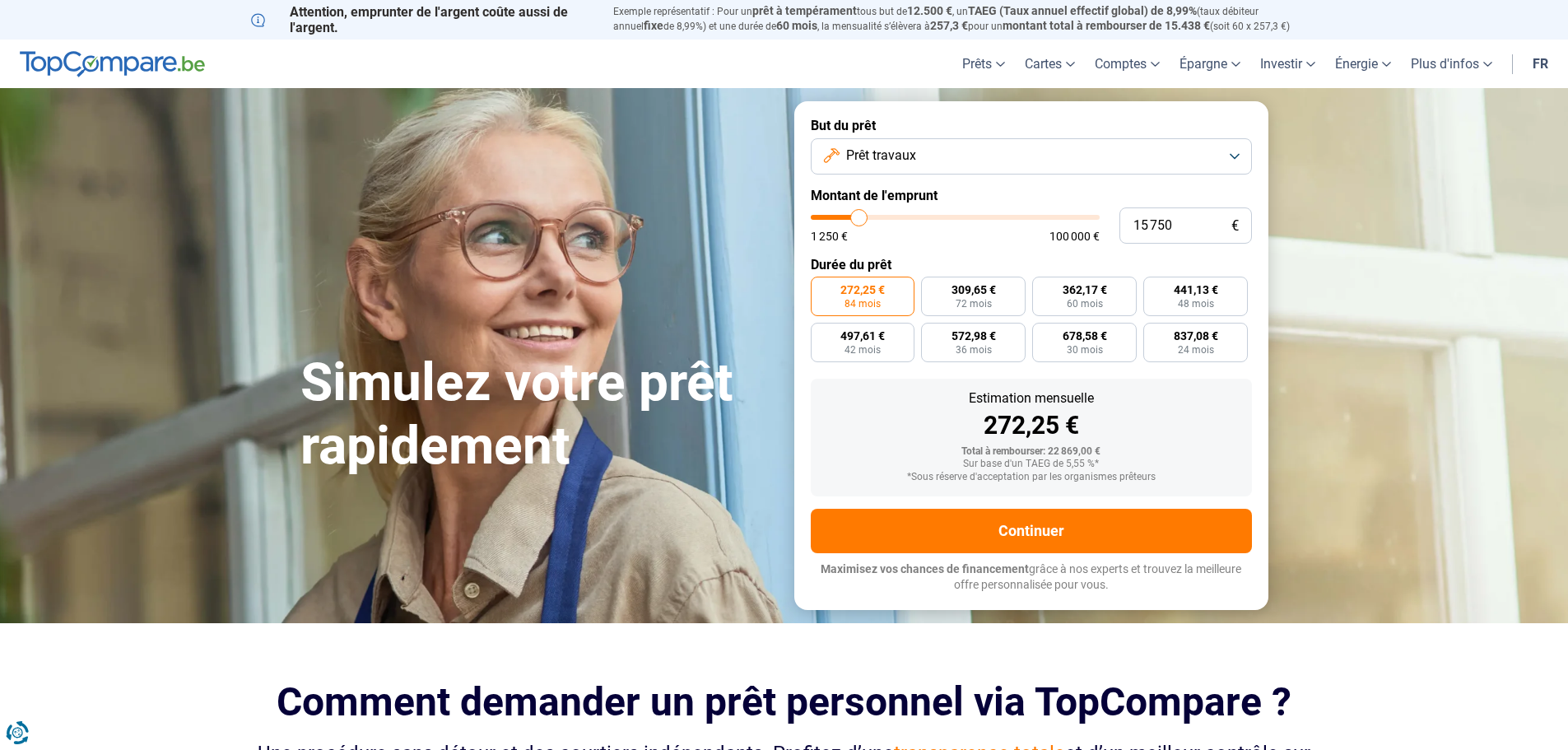
type input "15000"
type input "14 500"
type input "14500"
type input "14 000"
type input "14000"
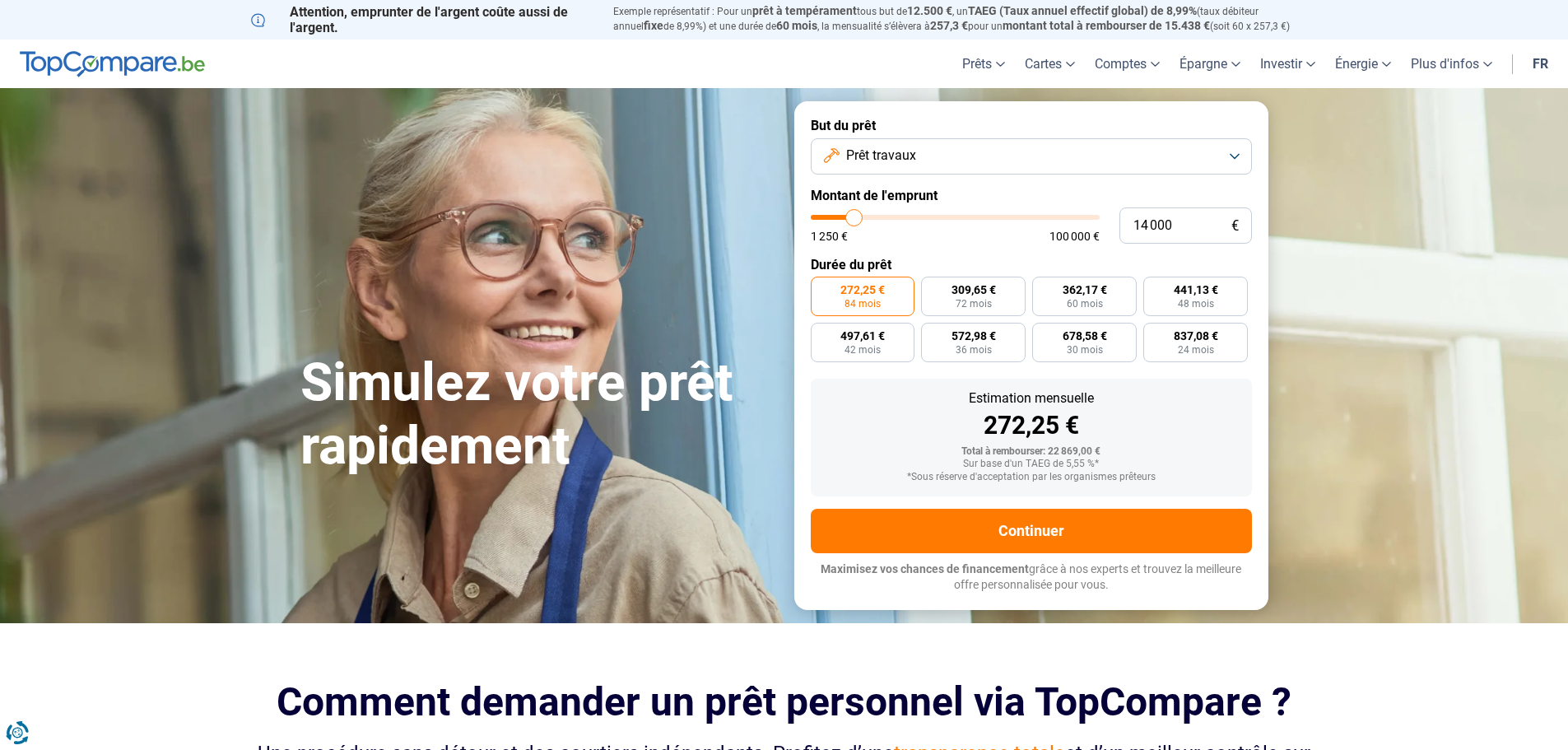
type input "13 250"
type input "13250"
type input "12 500"
type input "12500"
type input "12 000"
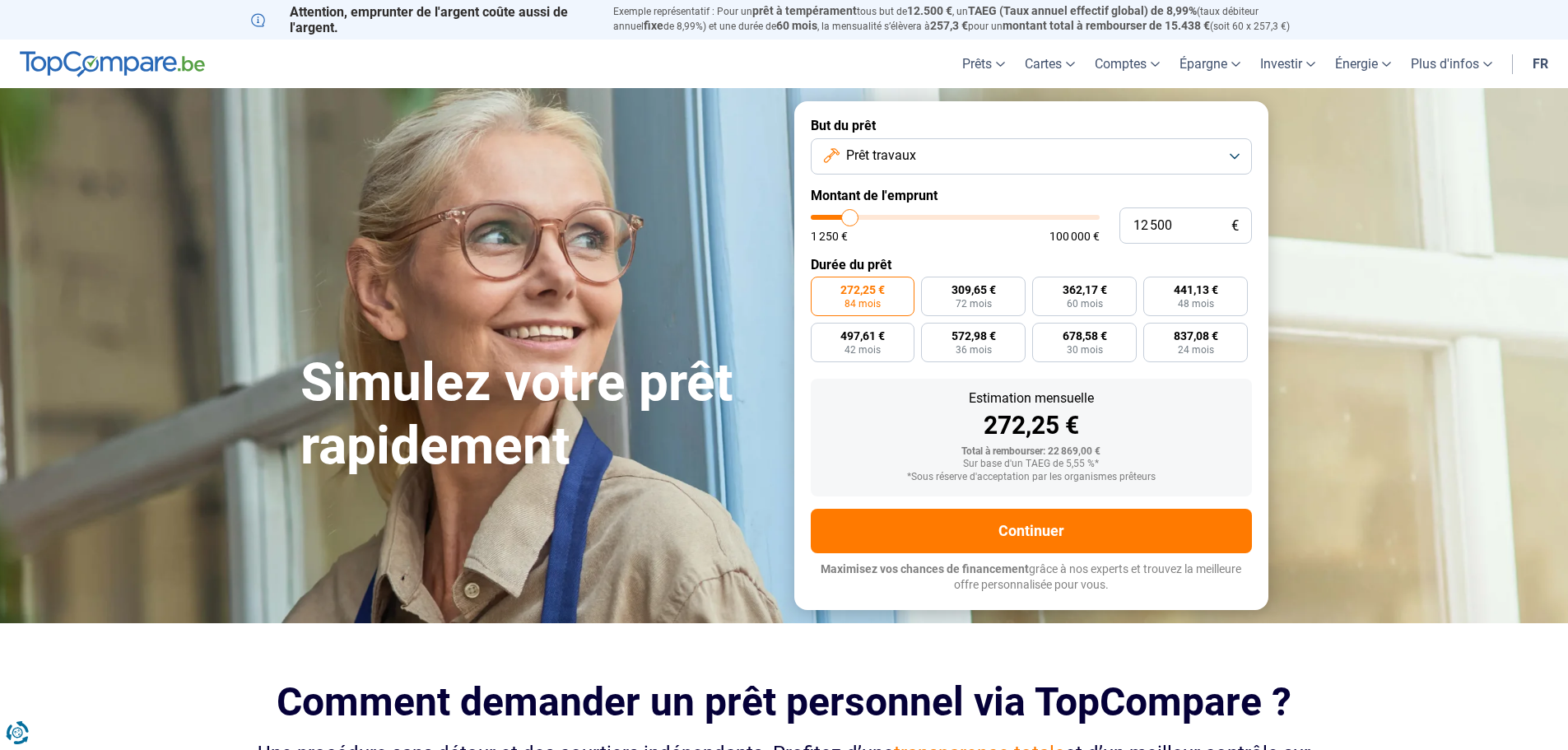
type input "12000"
type input "11 500"
type input "11500"
type input "11 000"
type input "11000"
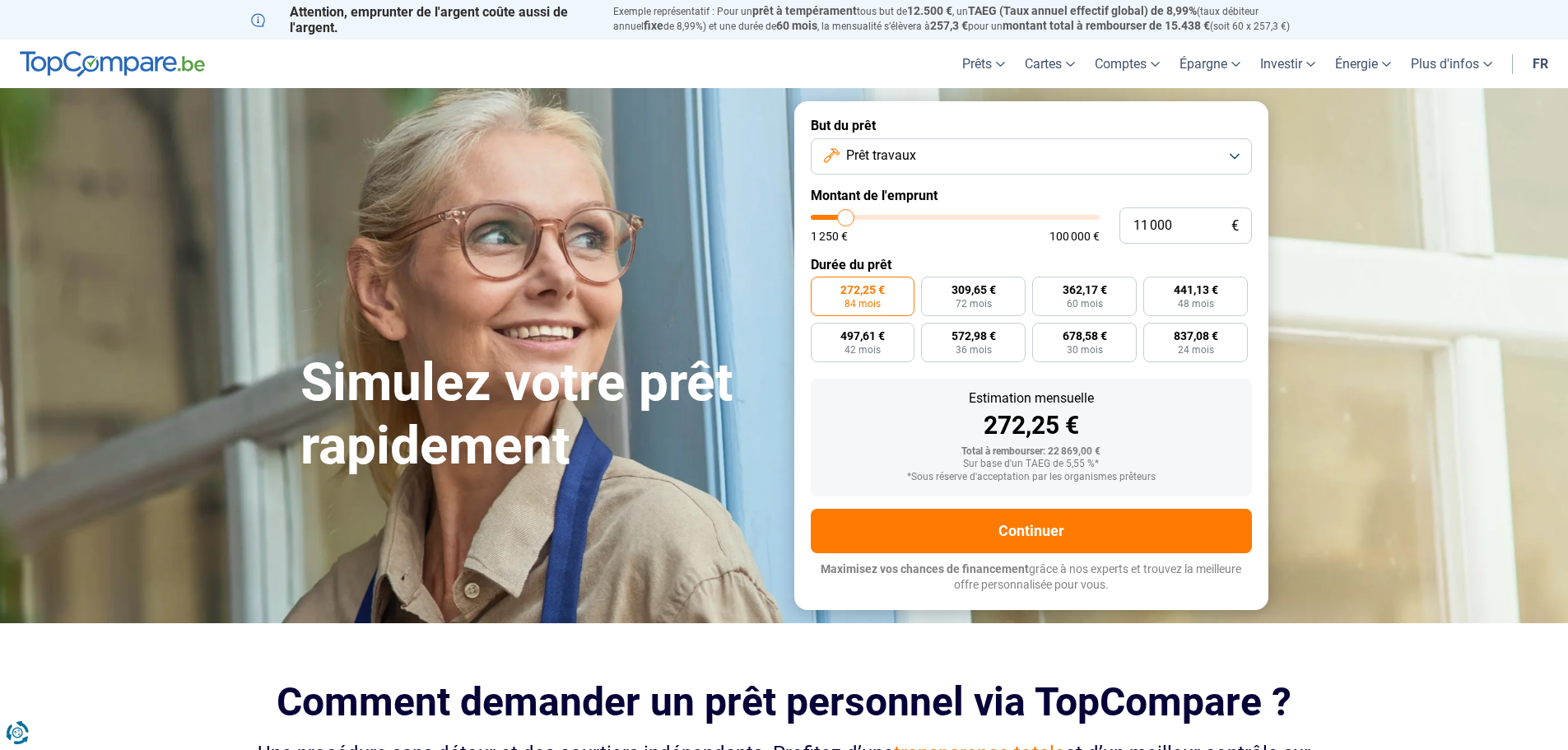
type input "10 250"
type input "10250"
type input "9 750"
type input "9750"
type input "10 000"
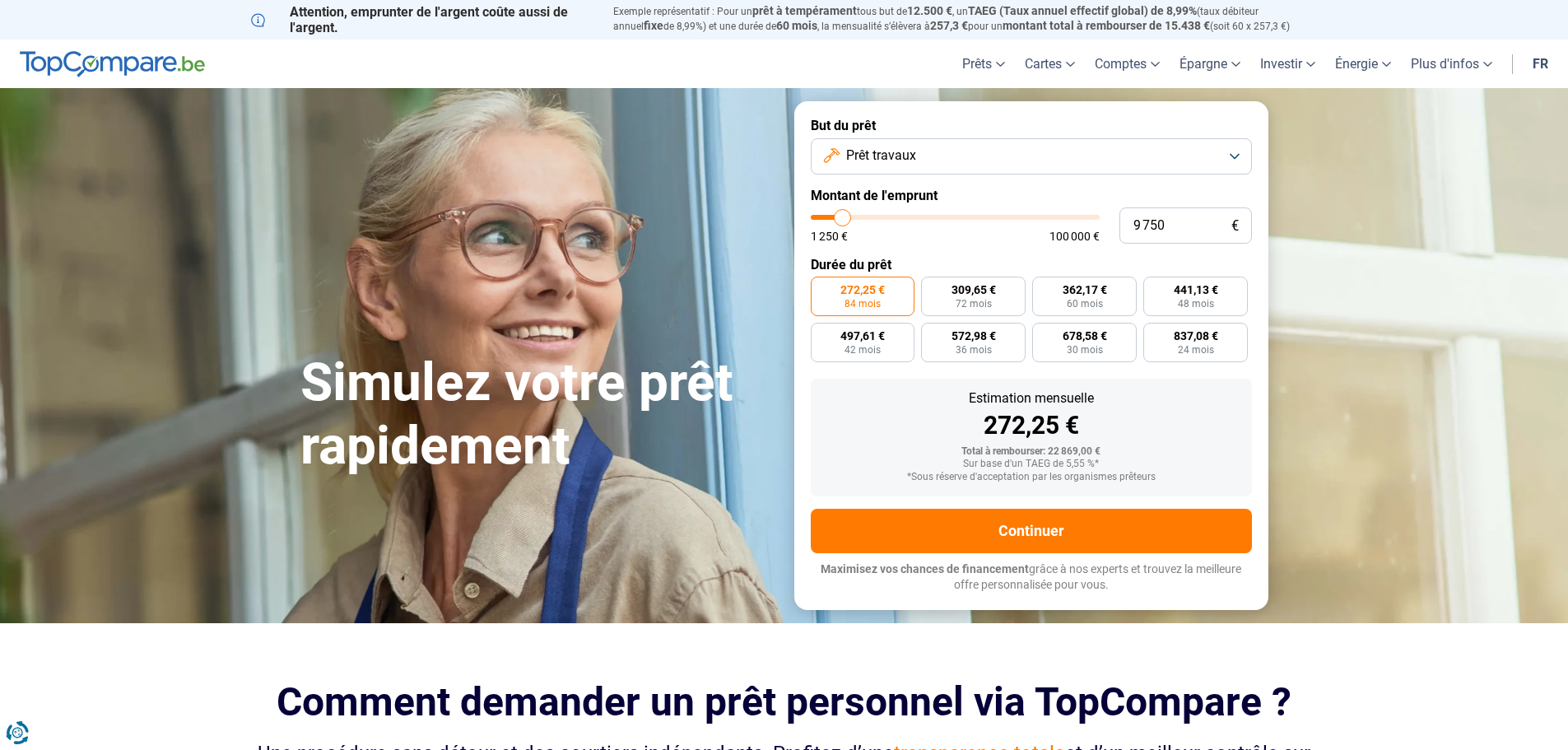
type input "10000"
type input "10 500"
drag, startPoint x: 865, startPoint y: 218, endPoint x: 846, endPoint y: 219, distance: 19.0
type input "10500"
click at [846, 219] on input "range" at bounding box center [955, 217] width 289 height 5
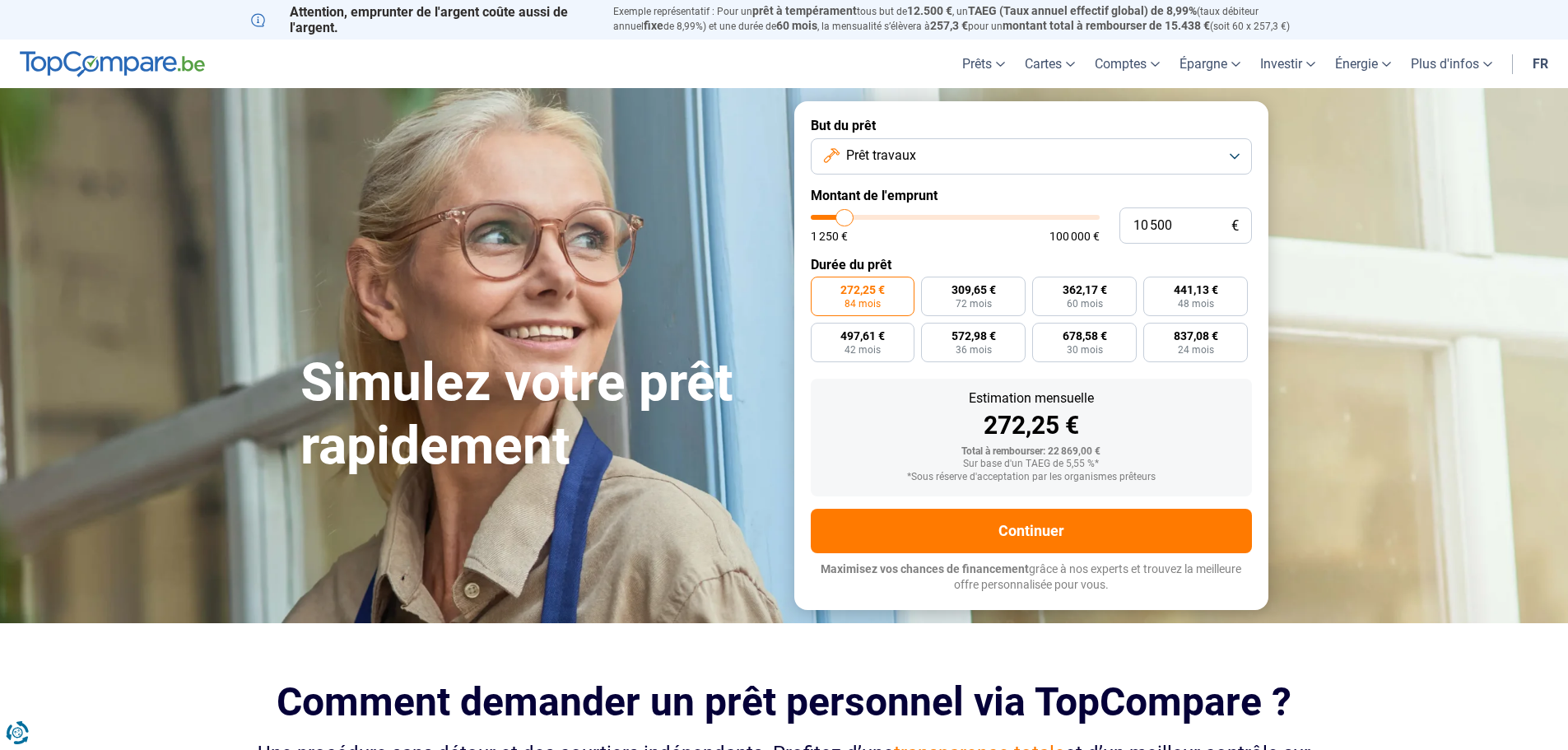
radio input "true"
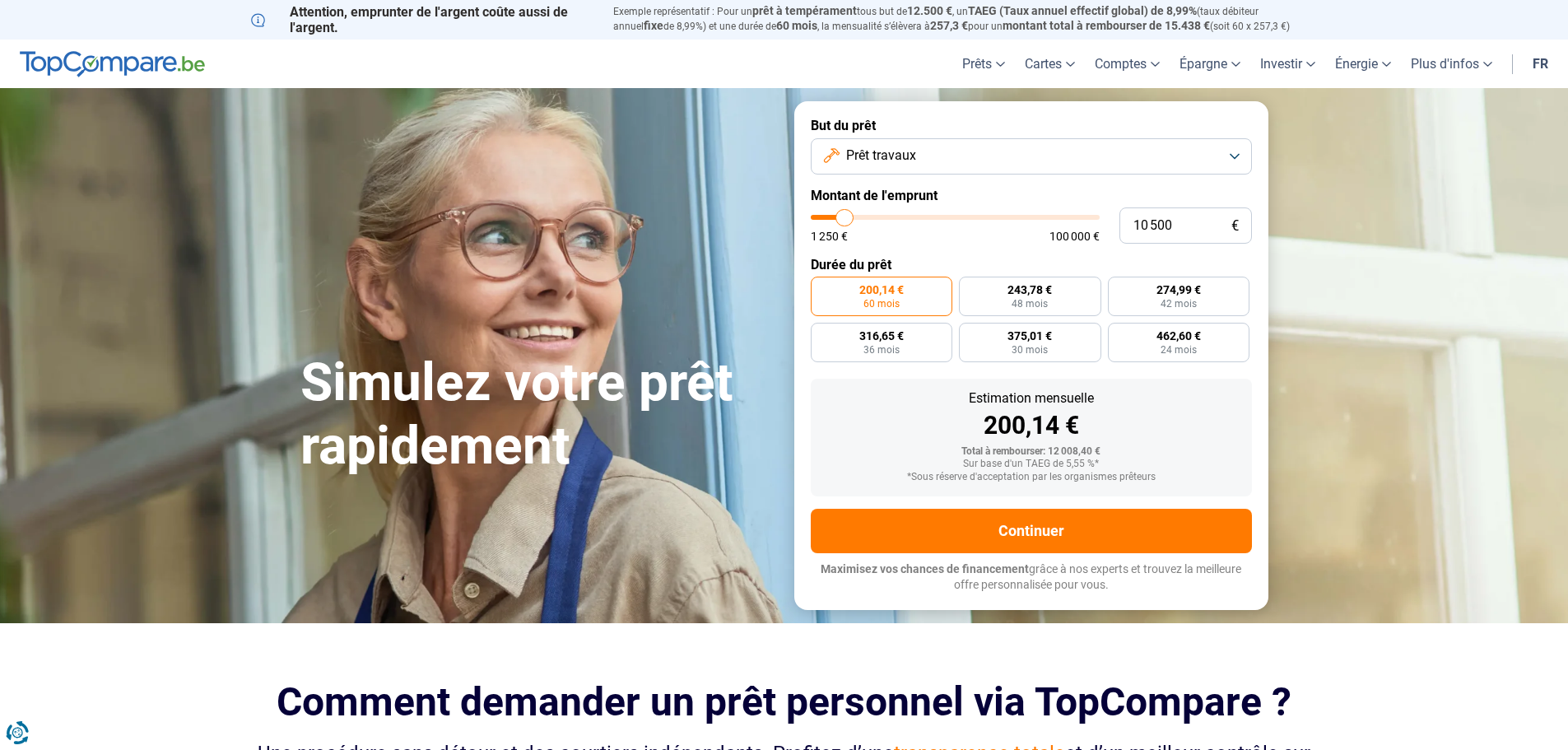
type input "11 250"
type input "11250"
type input "11 750"
type input "11750"
type input "12 500"
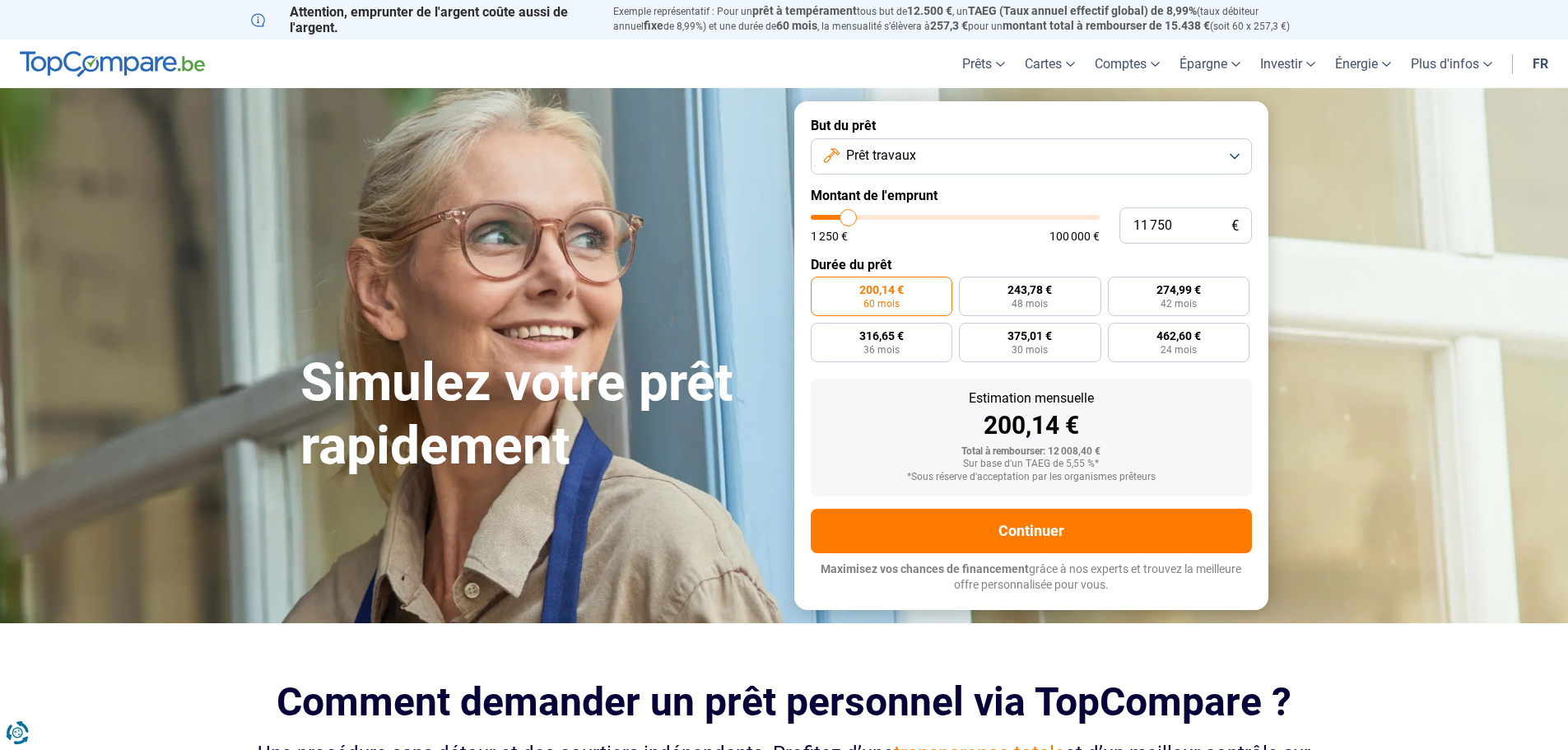
type input "12500"
type input "13 000"
type input "13000"
type input "13 500"
type input "13500"
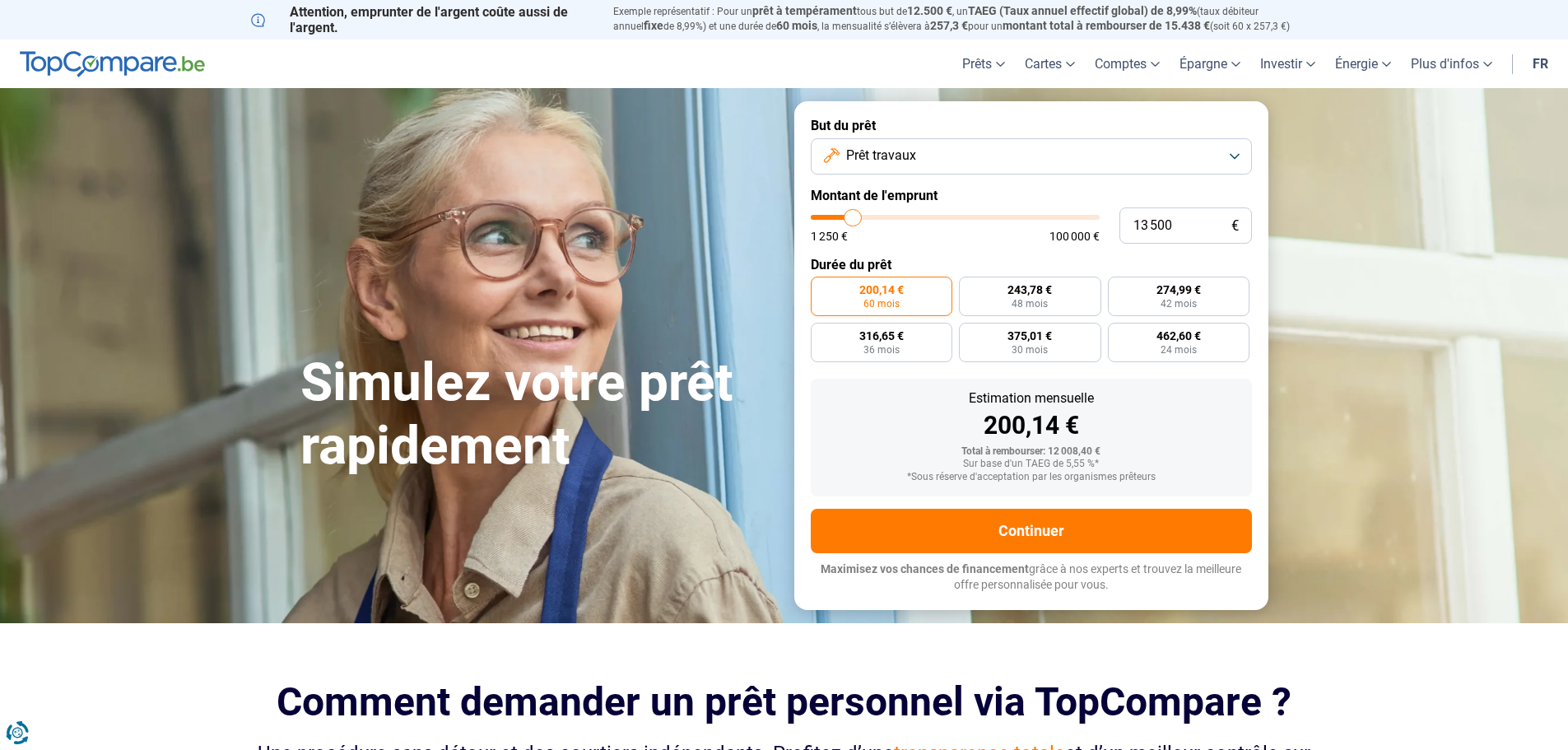
type input "14 250"
type input "14250"
type input "14 750"
type input "14750"
type input "15 500"
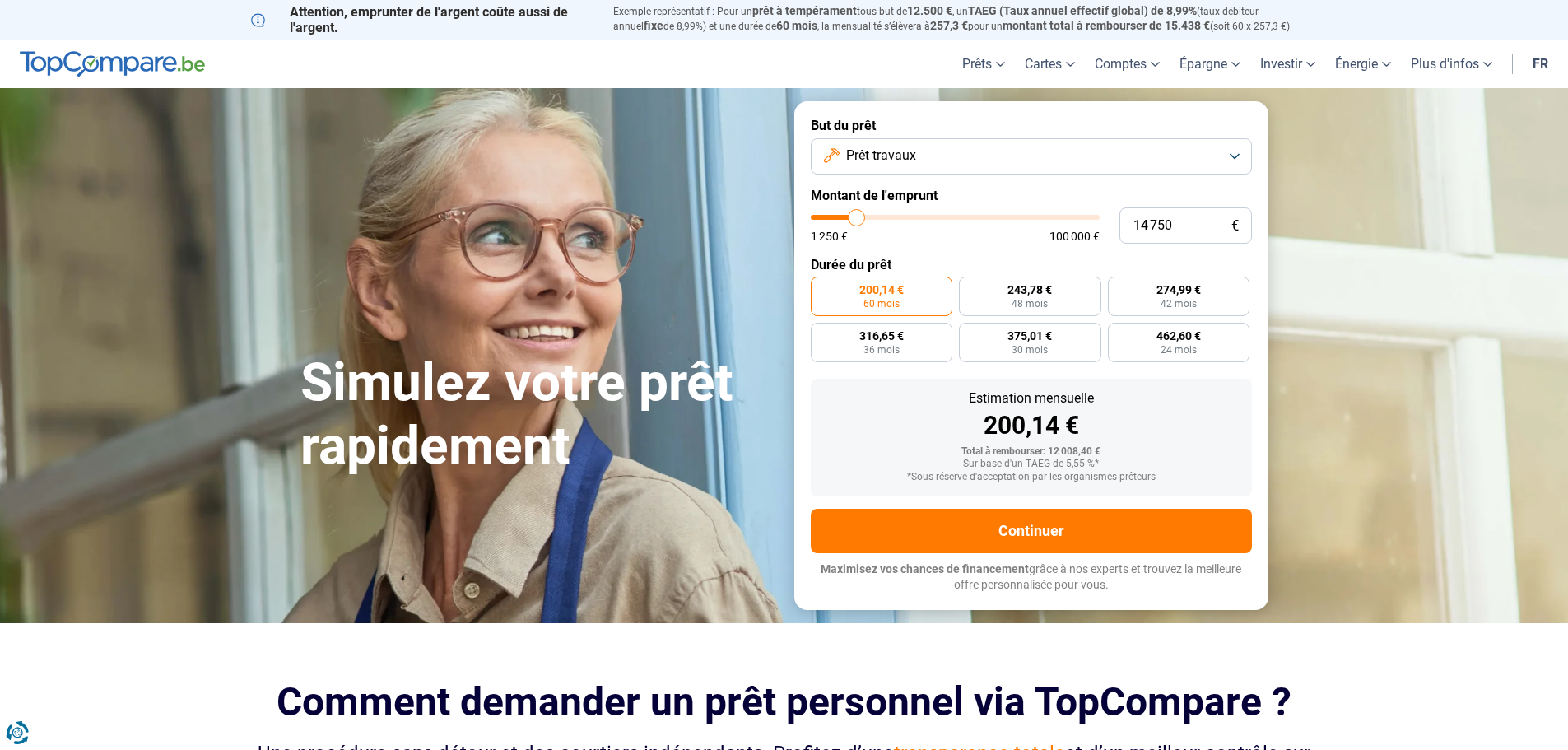
type input "15500"
type input "16 000"
type input "16000"
type input "16 500"
type input "16500"
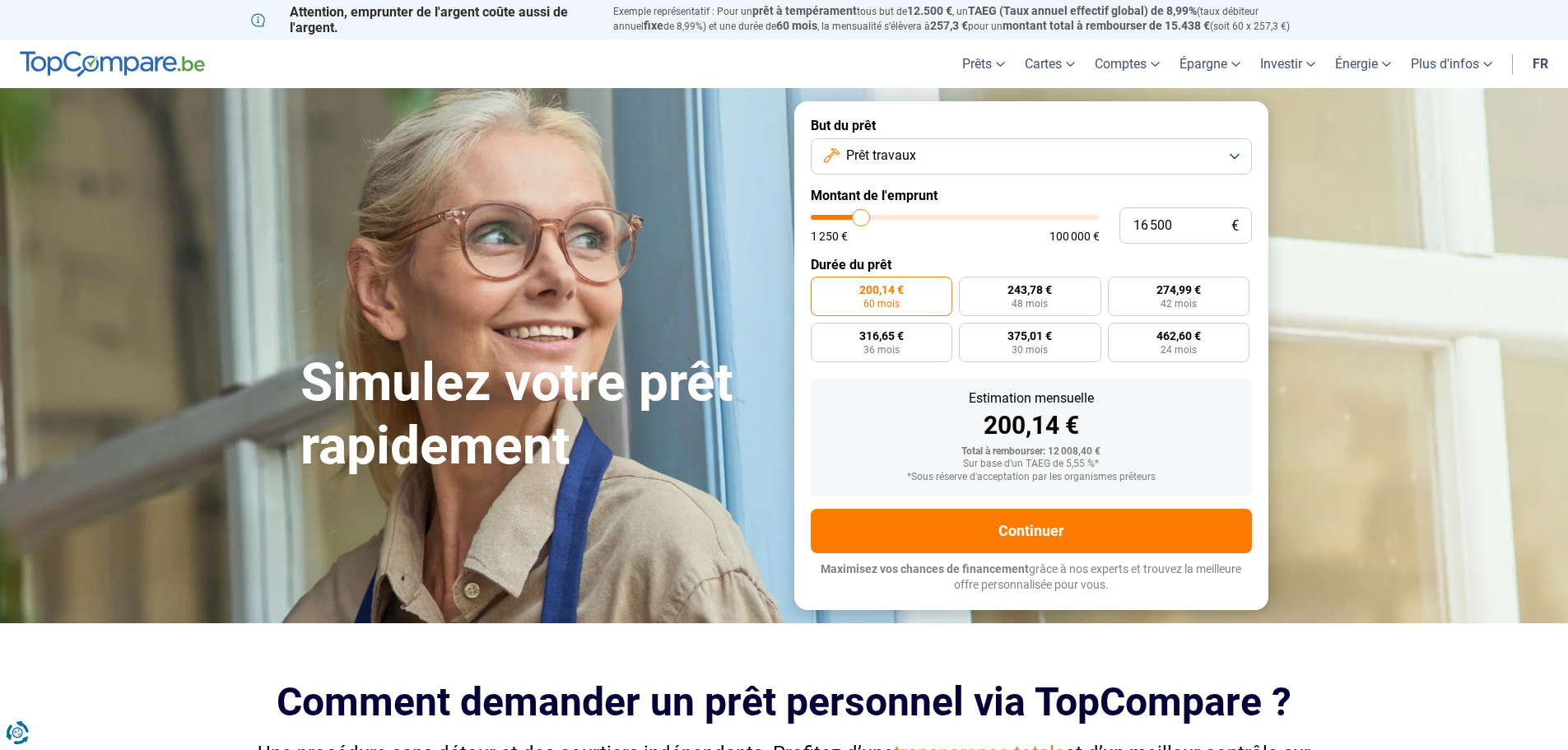
type input "17 000"
type input "17000"
type input "17 250"
type input "17250"
type input "17 750"
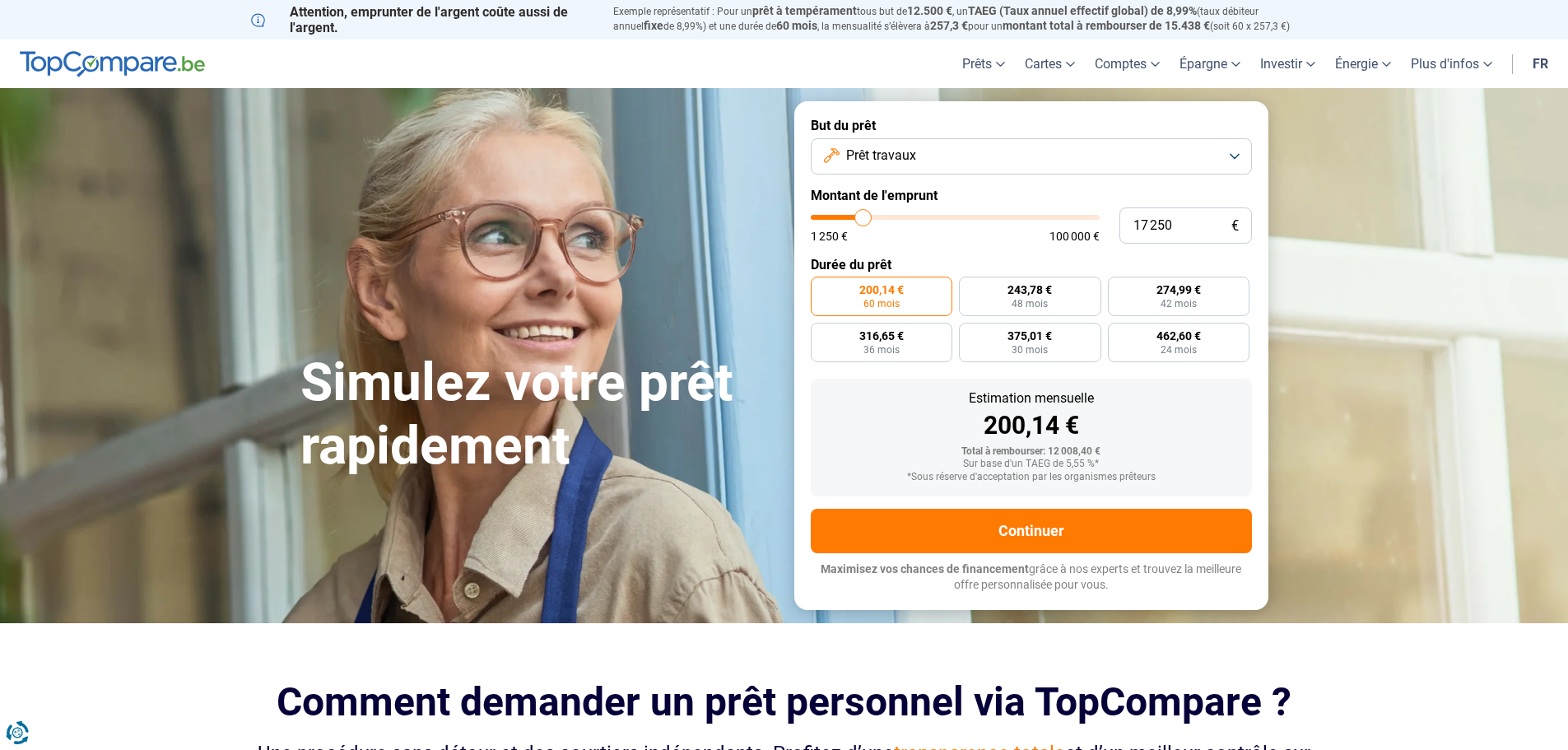
type input "17750"
type input "18 000"
type input "18000"
type input "18 500"
type input "18500"
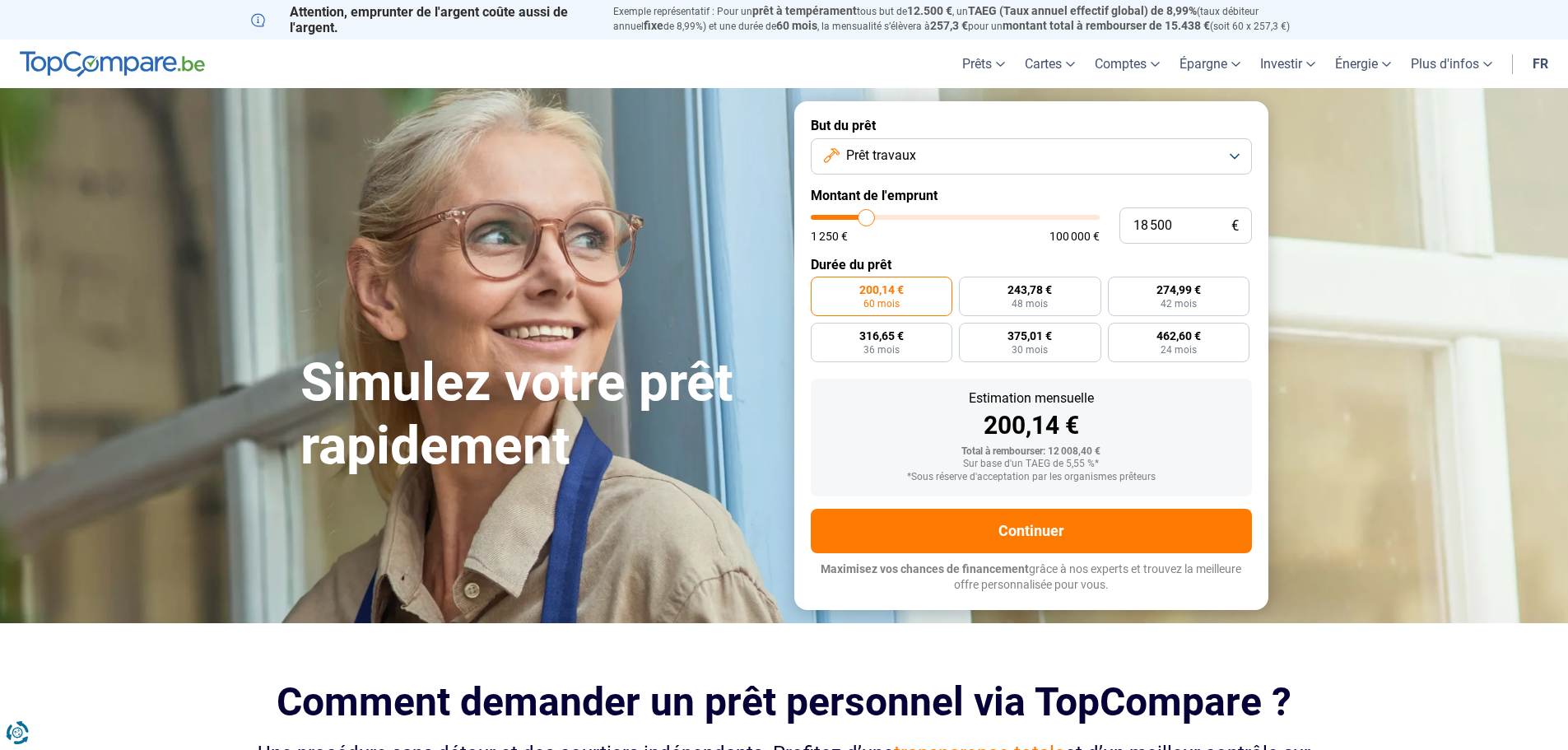
type input "19 000"
drag, startPoint x: 846, startPoint y: 219, endPoint x: 868, endPoint y: 219, distance: 22.0
type input "19000"
click at [868, 219] on input "range" at bounding box center [955, 217] width 289 height 5
radio input "false"
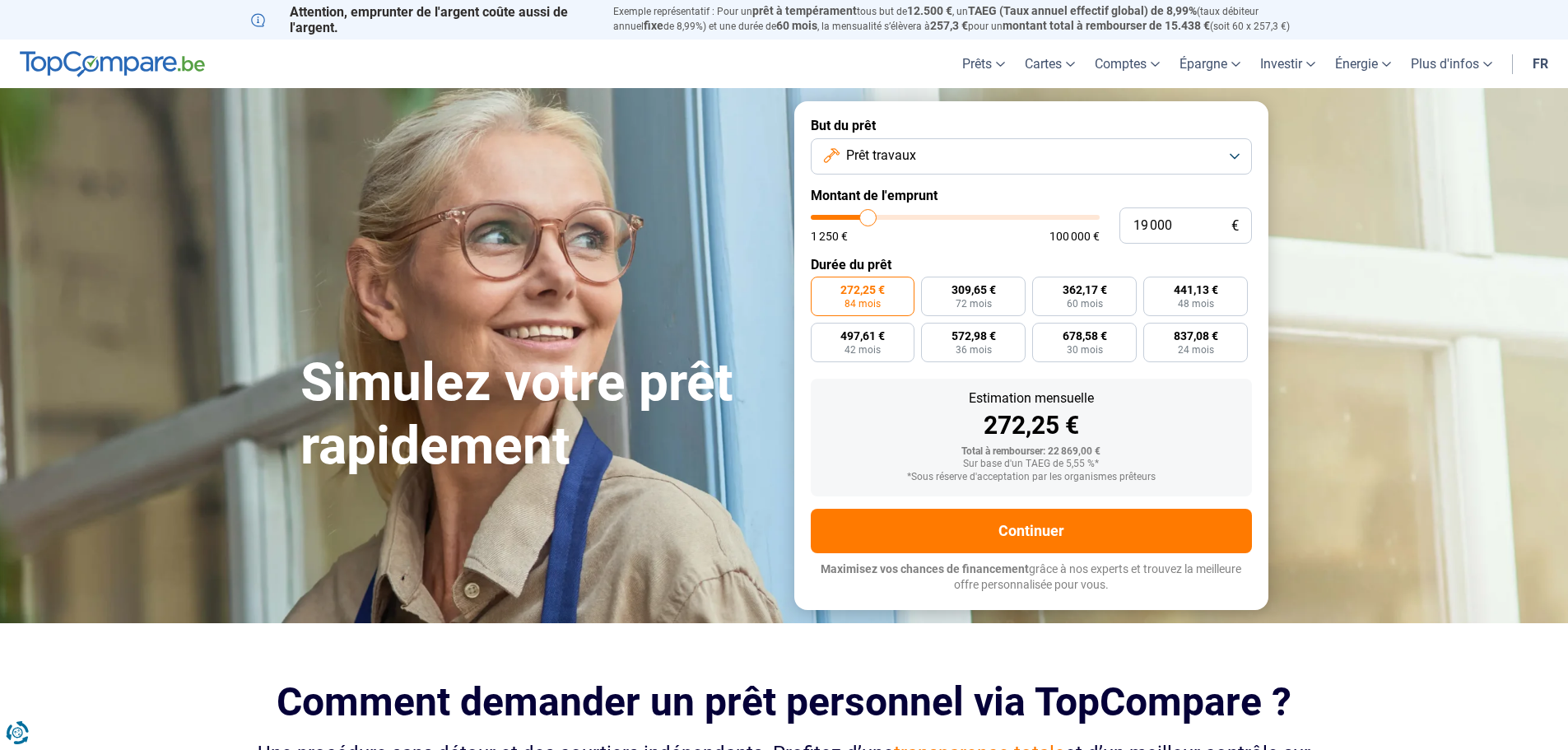
type input "18 750"
type input "18750"
type input "18 000"
type input "18000"
type input "17 500"
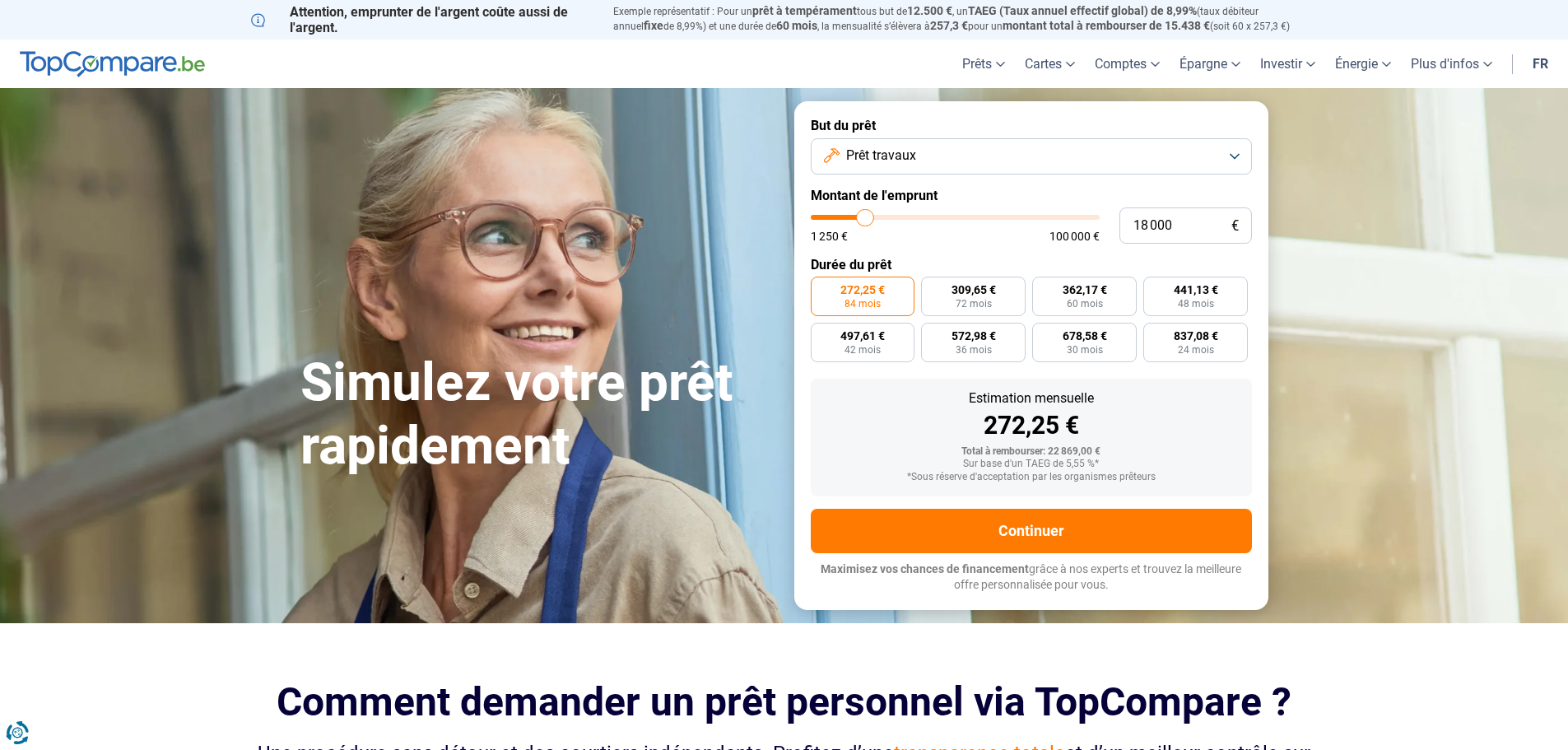
type input "17500"
type input "17 000"
type input "17000"
type input "16 250"
type input "16250"
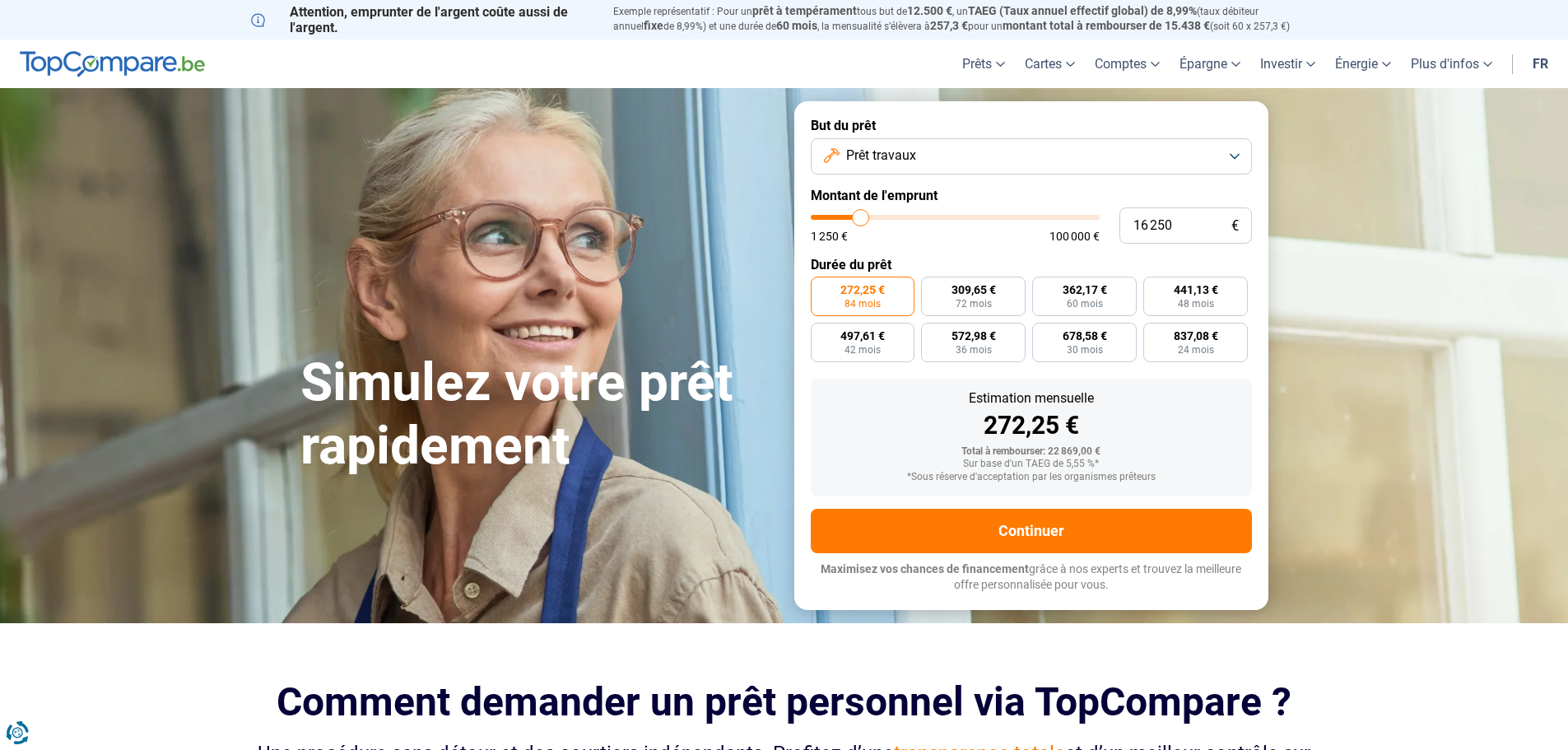
type input "15 750"
type input "15750"
type input "15 000"
type input "15000"
type input "14 500"
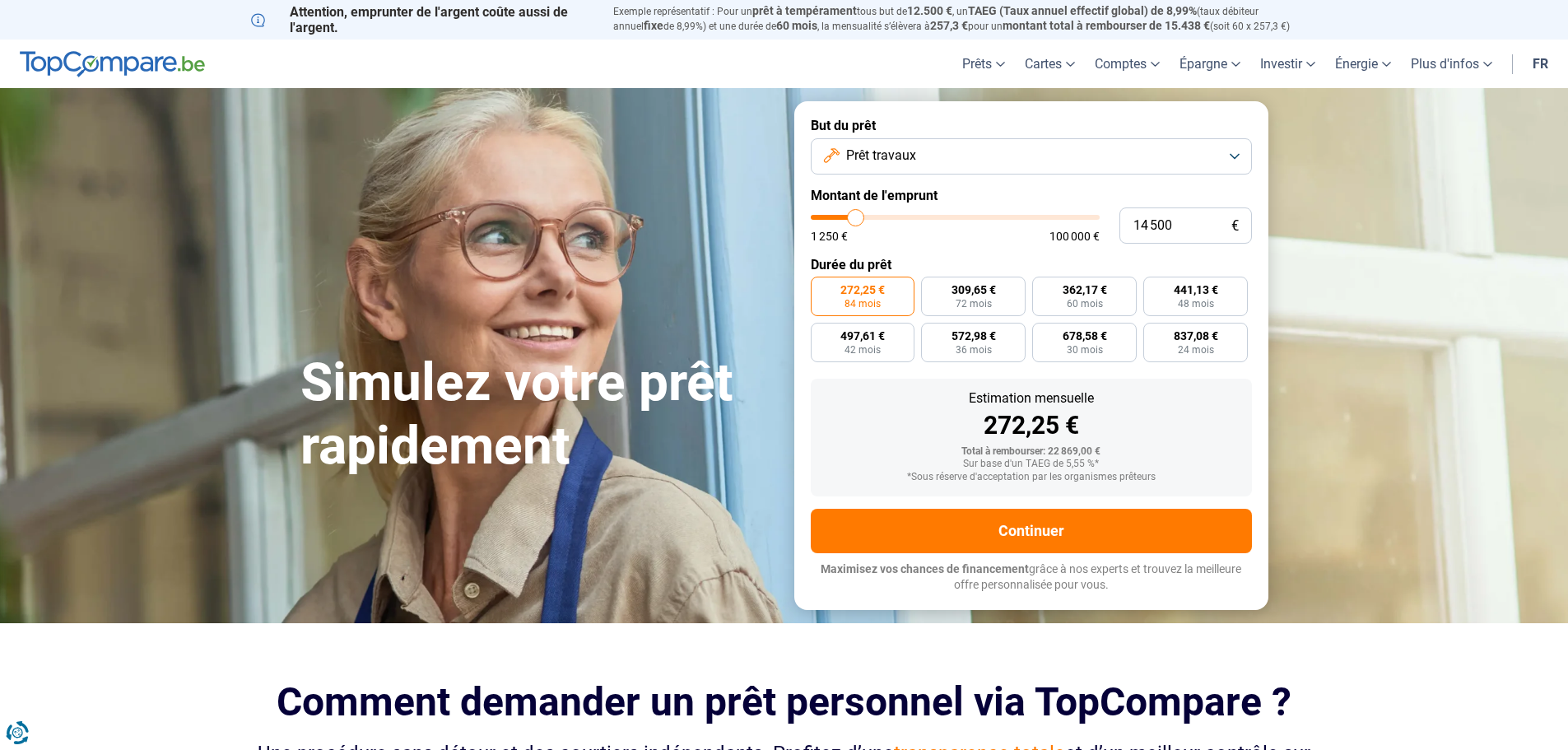
drag, startPoint x: 868, startPoint y: 219, endPoint x: 856, endPoint y: 219, distance: 12.0
click at [856, 219] on input "range" at bounding box center [955, 217] width 289 height 5
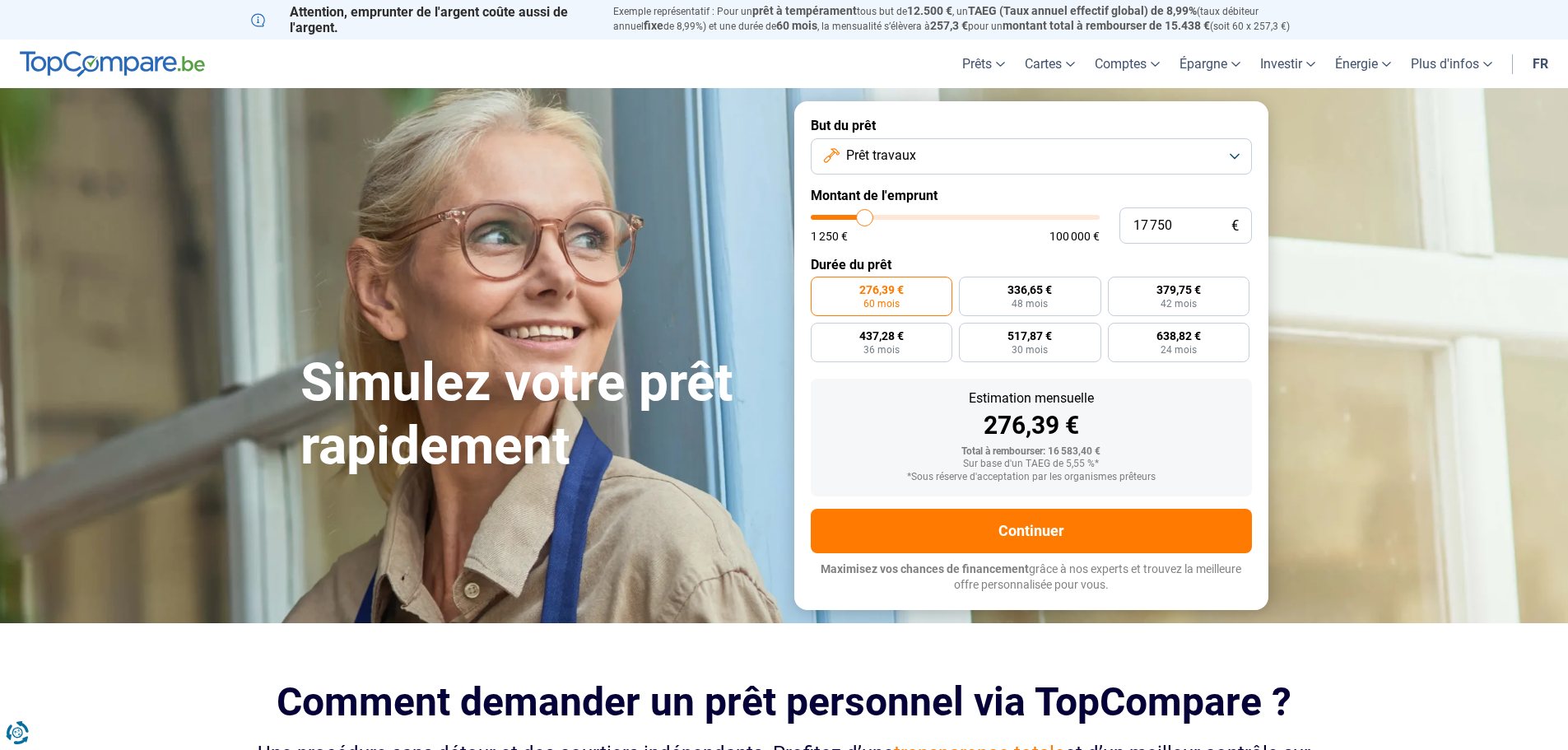
drag, startPoint x: 856, startPoint y: 219, endPoint x: 865, endPoint y: 221, distance: 9.2
click at [865, 220] on input "range" at bounding box center [955, 217] width 289 height 5
